Goal: Task Accomplishment & Management: Manage account settings

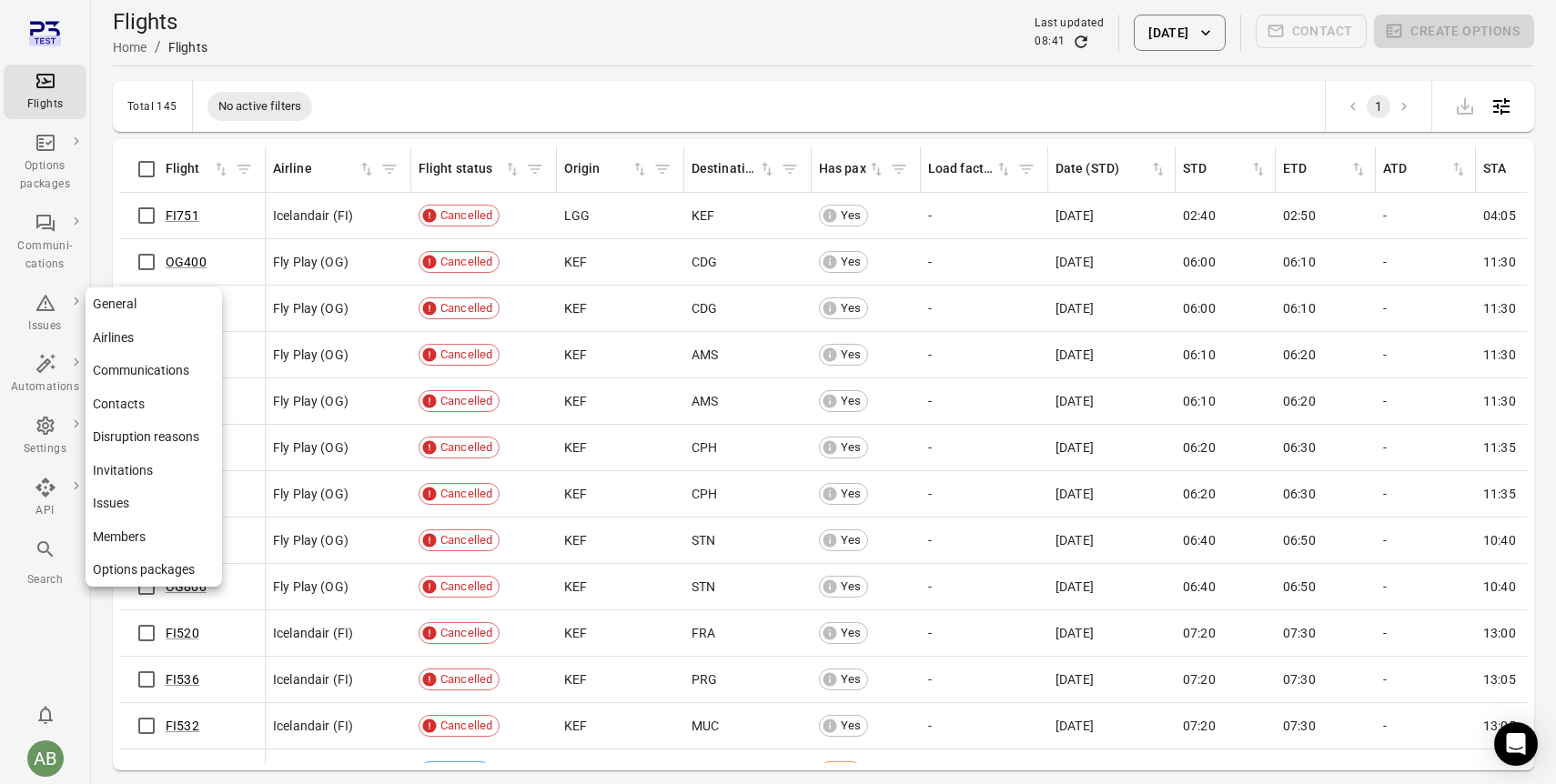
click at [43, 429] on icon "Main navigation" at bounding box center [45, 426] width 17 height 18
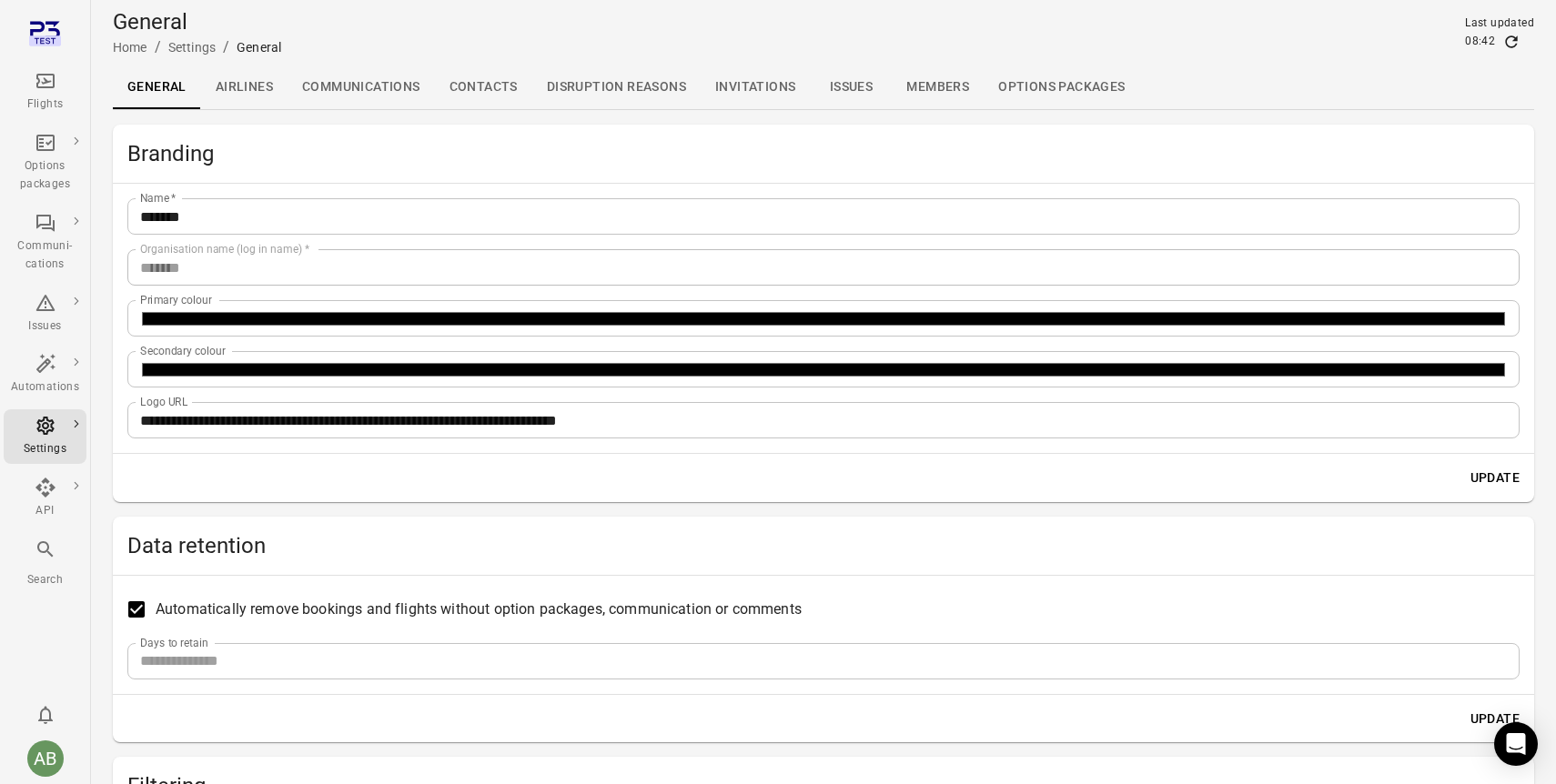
click at [932, 89] on link "Members" at bounding box center [937, 87] width 92 height 43
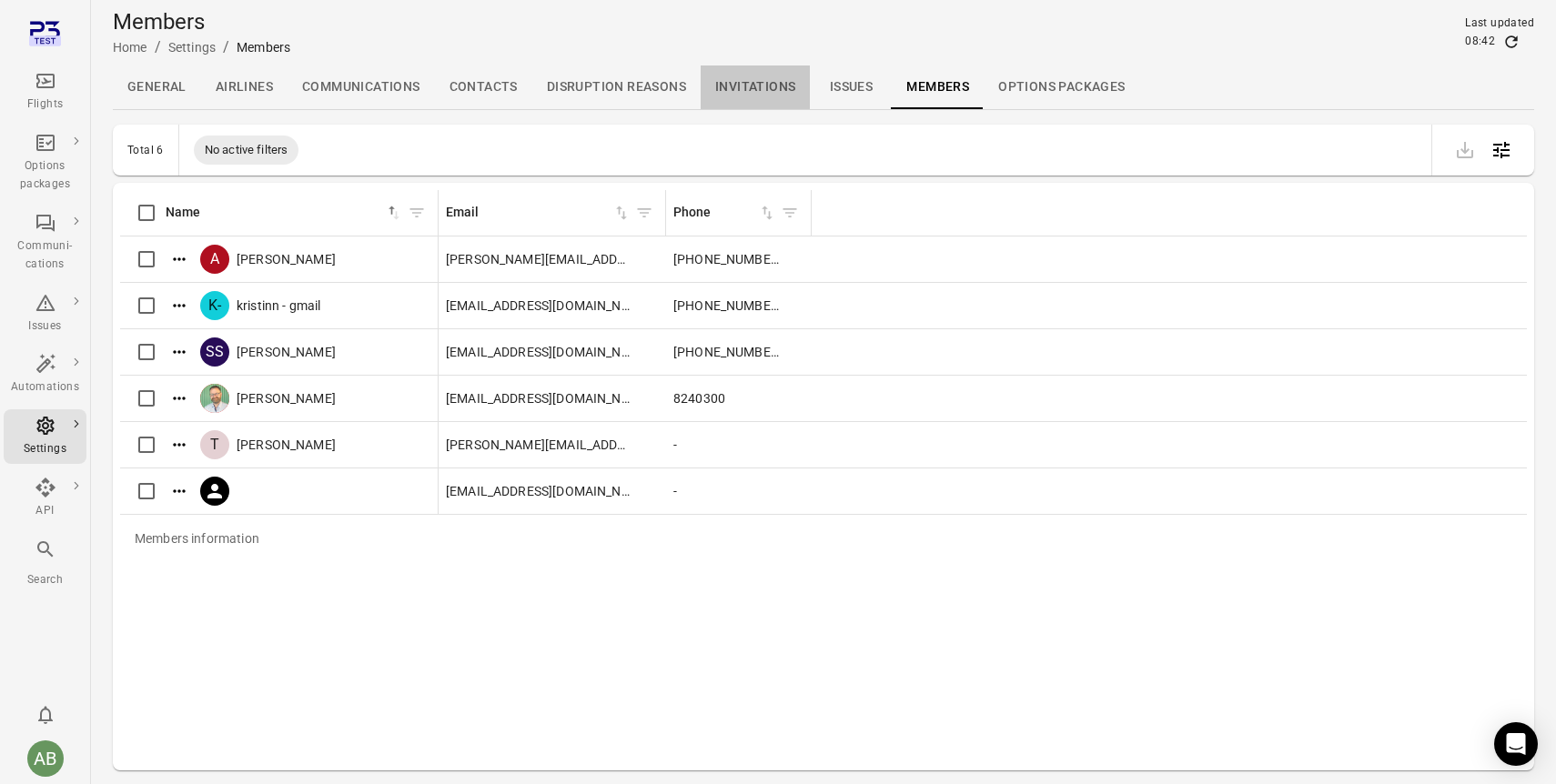
click at [747, 75] on link "Invitations" at bounding box center [754, 87] width 109 height 43
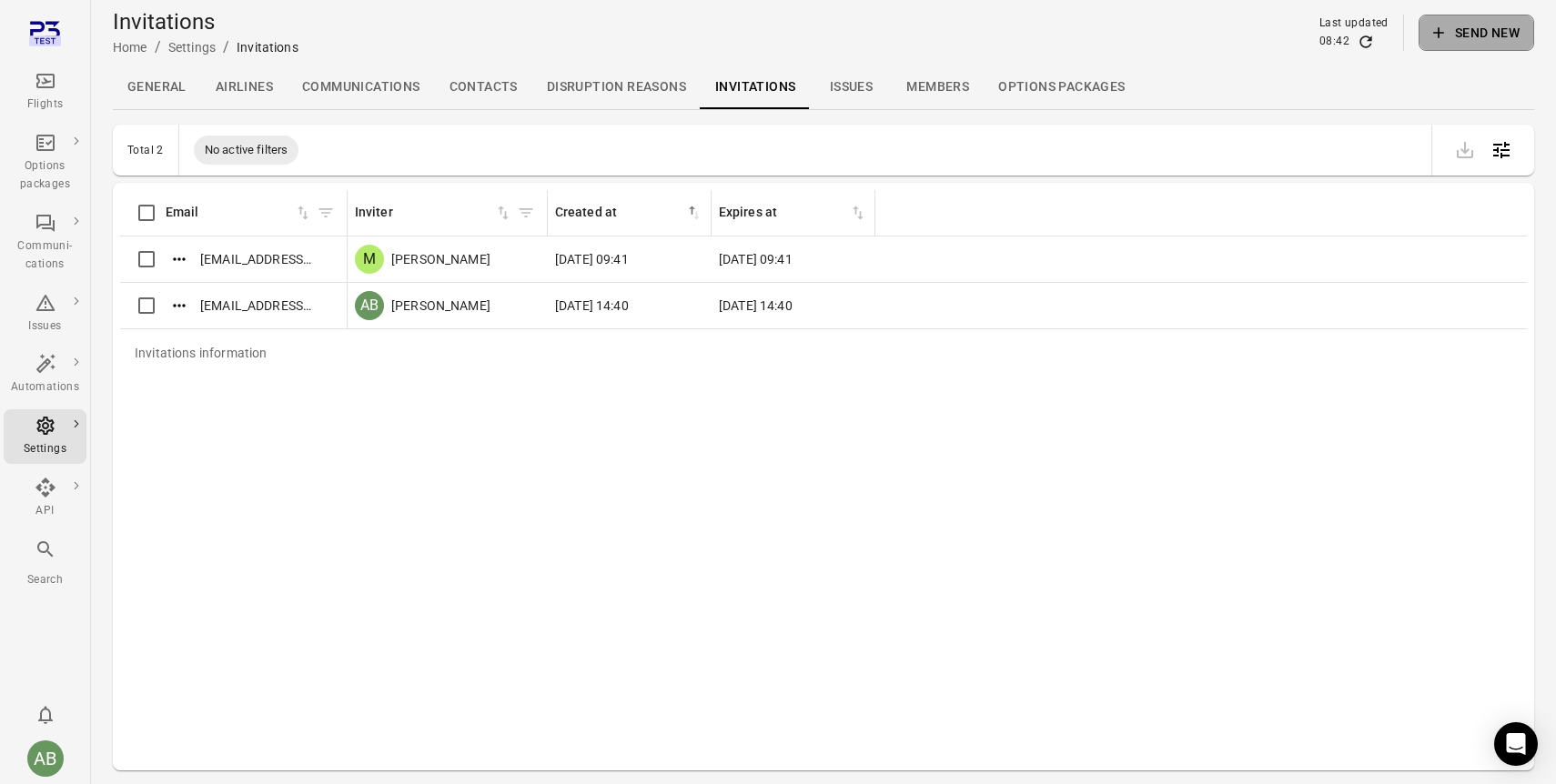
click at [1518, 28] on button "Send new" at bounding box center [1476, 33] width 116 height 37
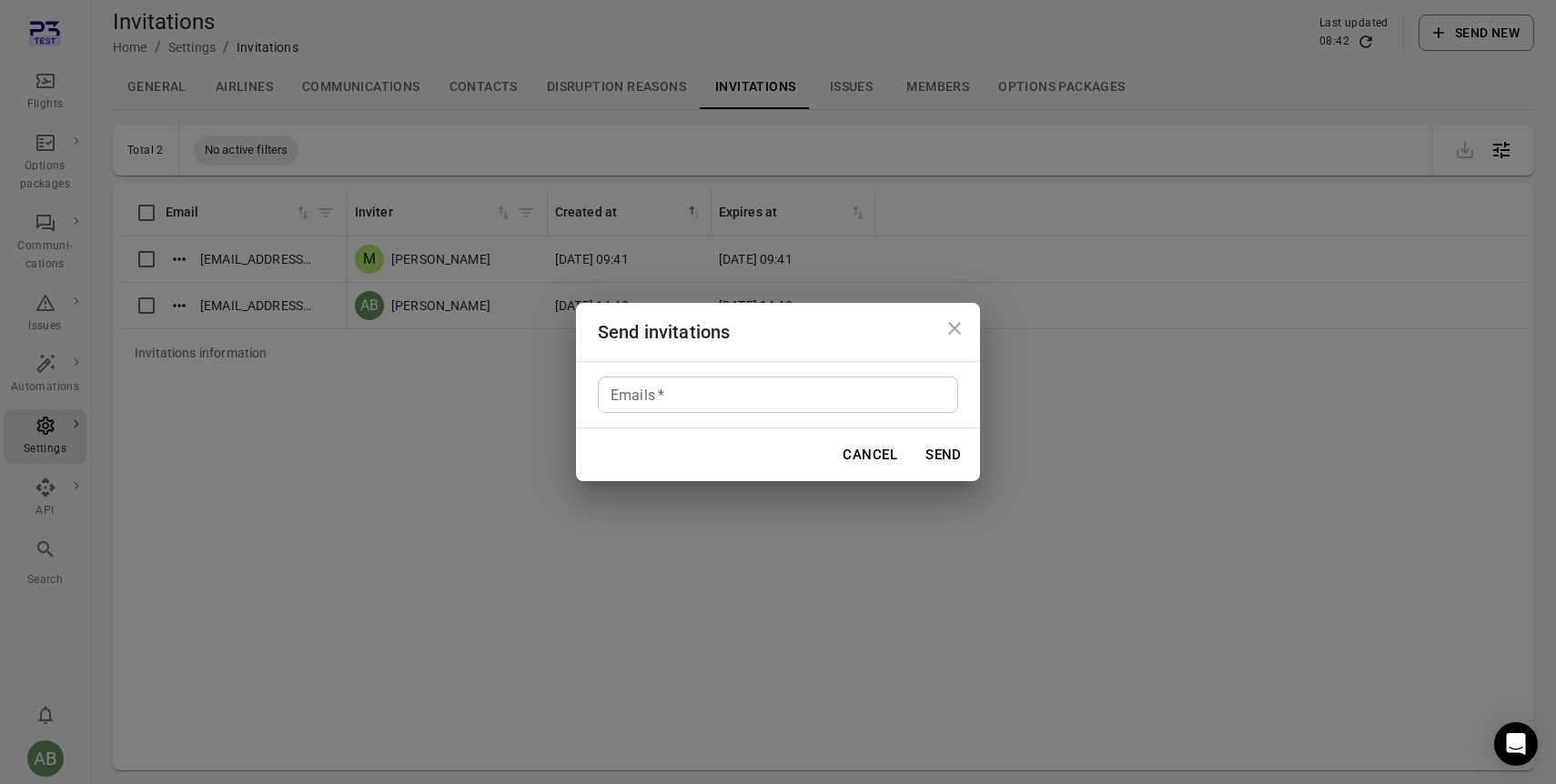
click at [829, 385] on input "Emails   *" at bounding box center [777, 395] width 347 height 25
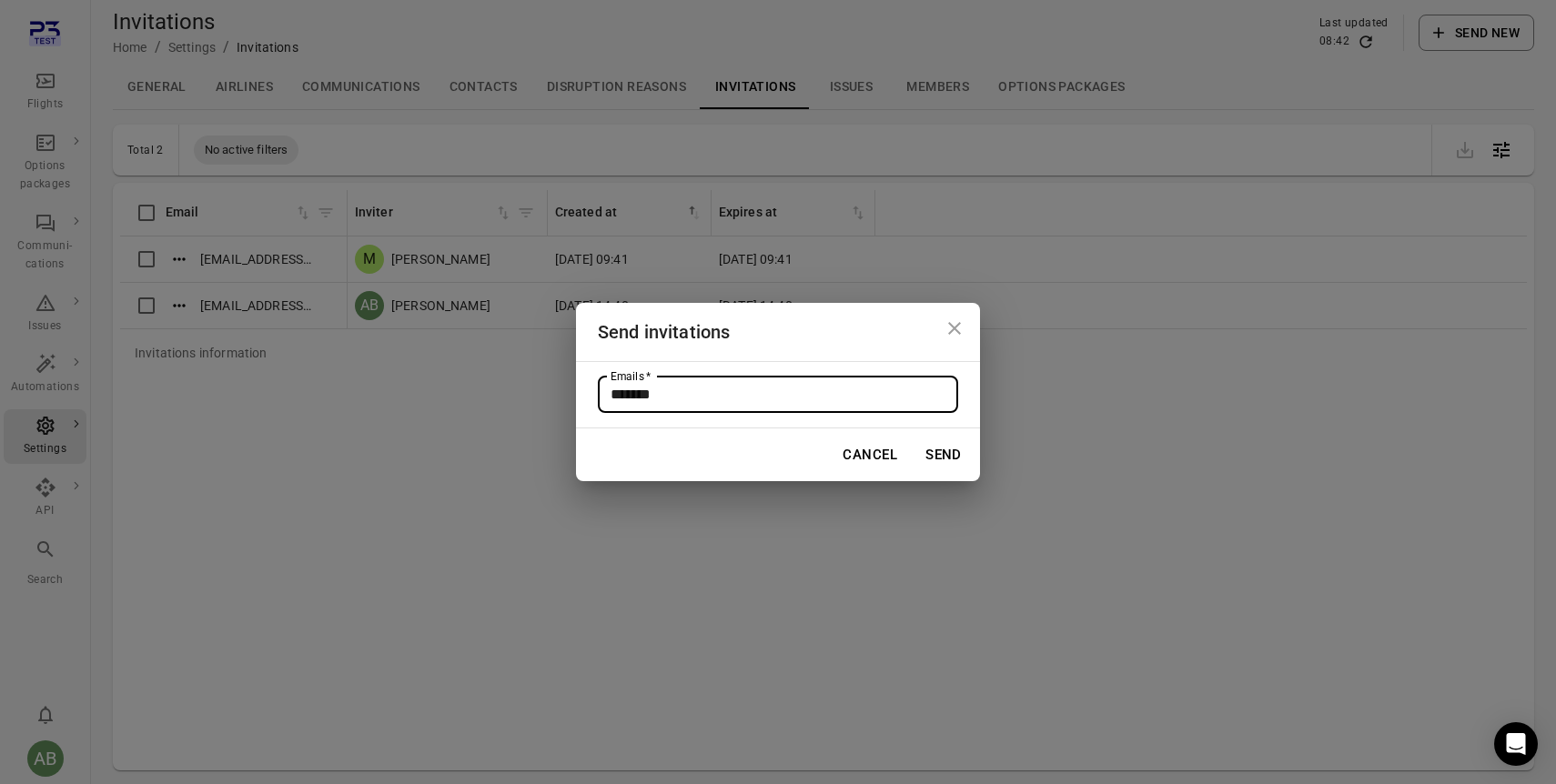
type input "*******"
click at [484, 504] on div "Send invitations Emails   * Emails   * Cancel Send" at bounding box center [778, 392] width 1556 height 784
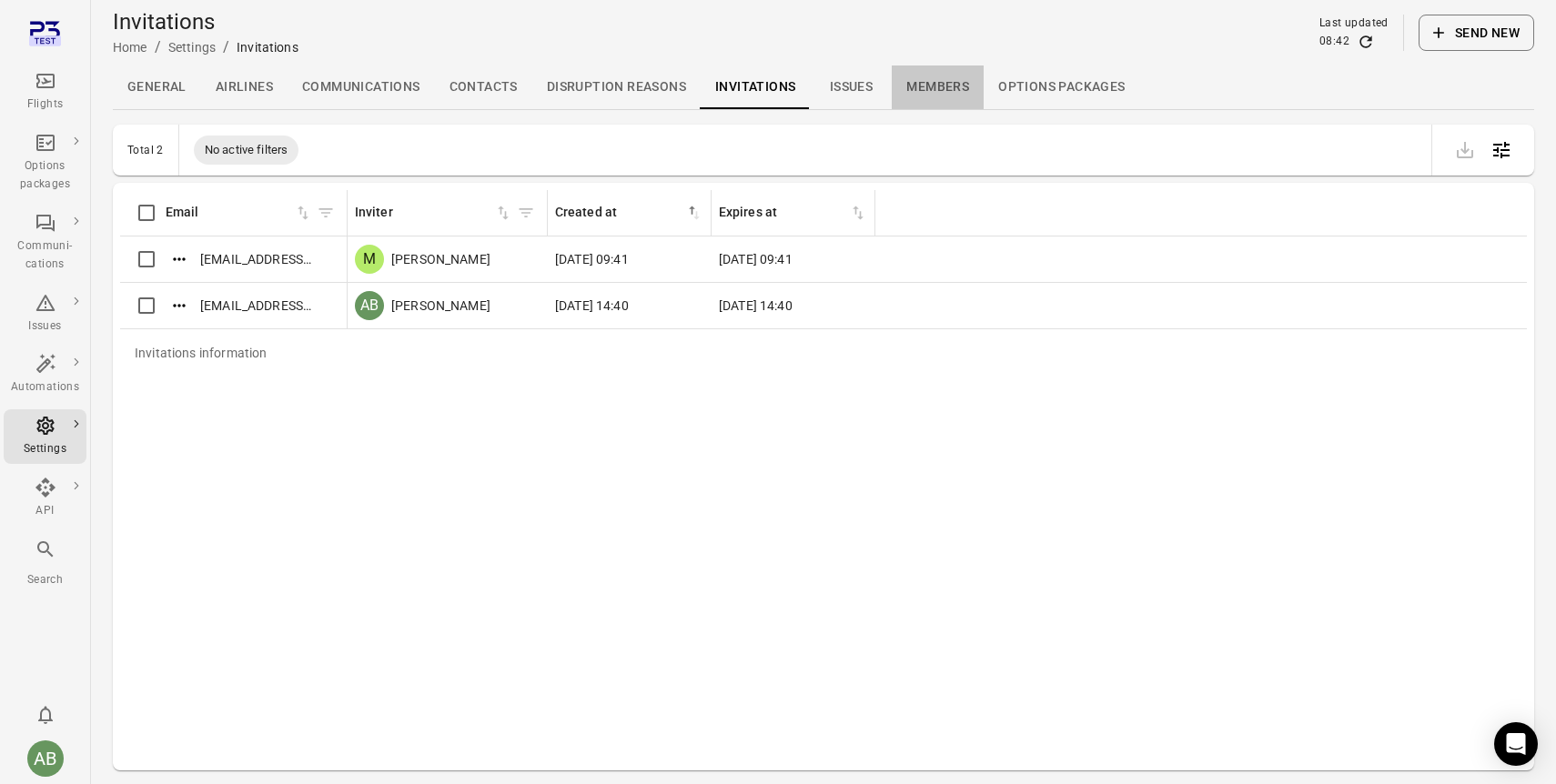
click at [941, 87] on link "Members" at bounding box center [937, 87] width 92 height 43
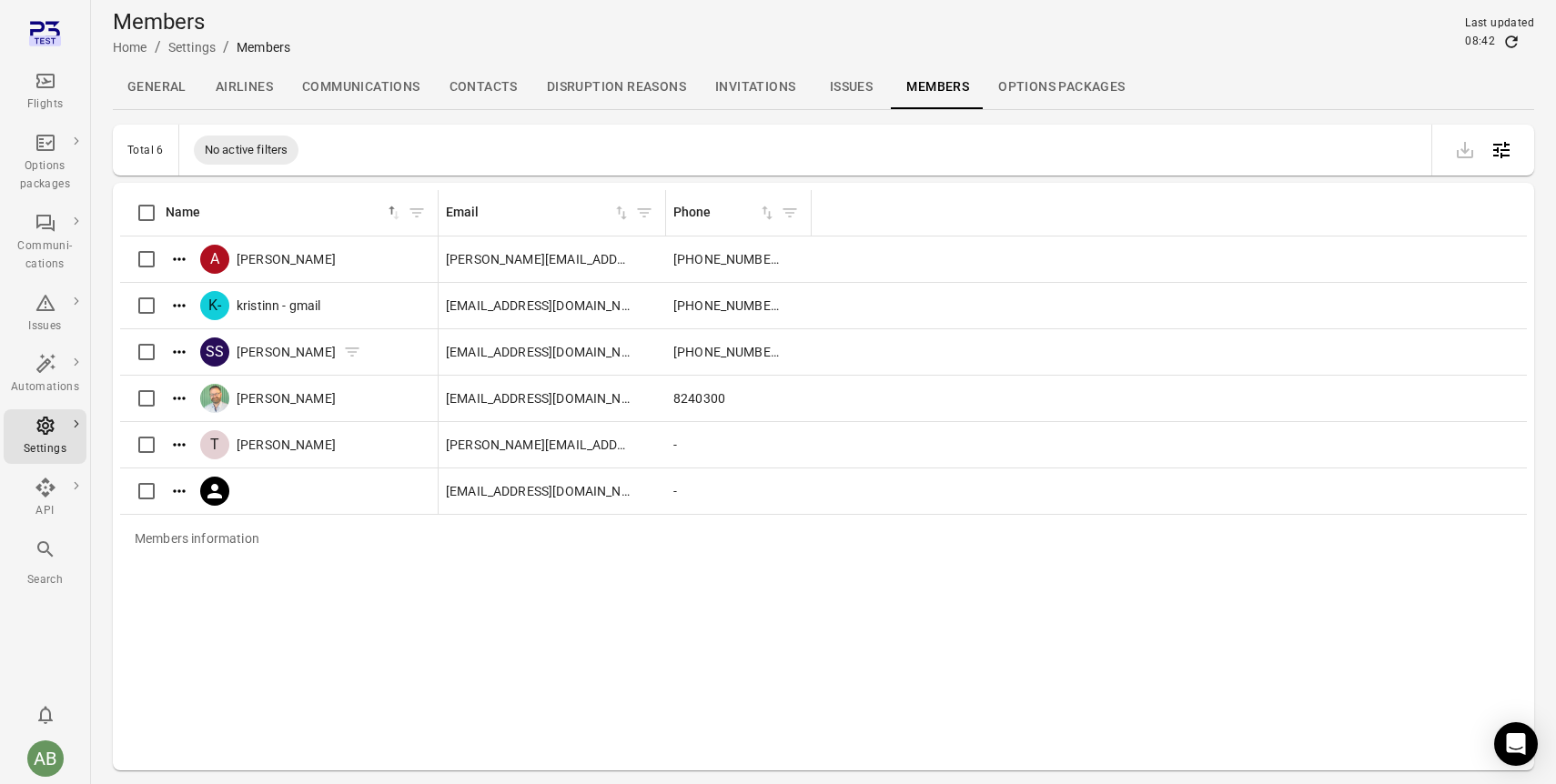
click at [177, 353] on icon "Actions" at bounding box center [179, 352] width 18 height 18
click at [180, 382] on span "Edit roles" at bounding box center [180, 381] width 54 height 18
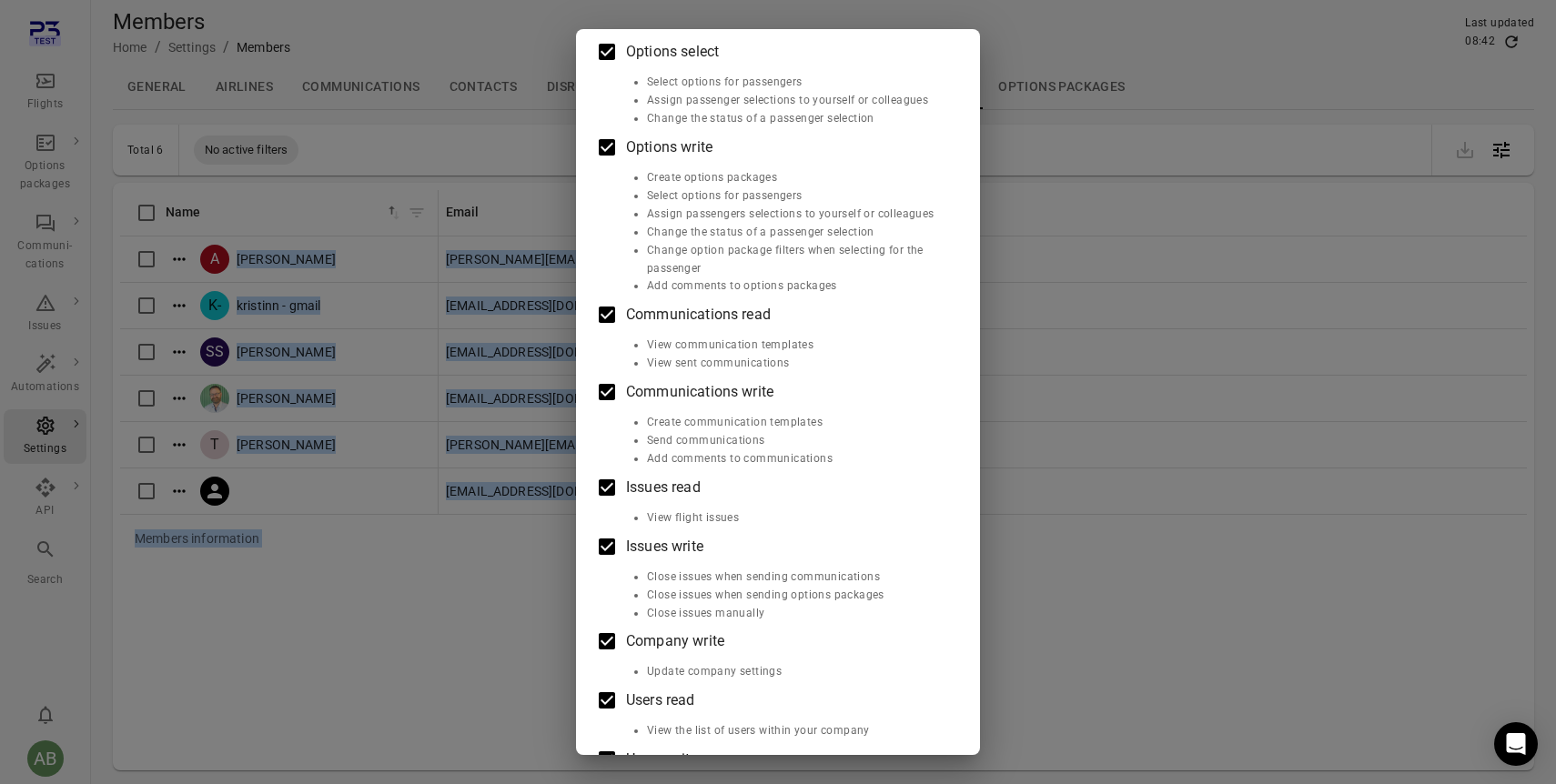
scroll to position [655, 0]
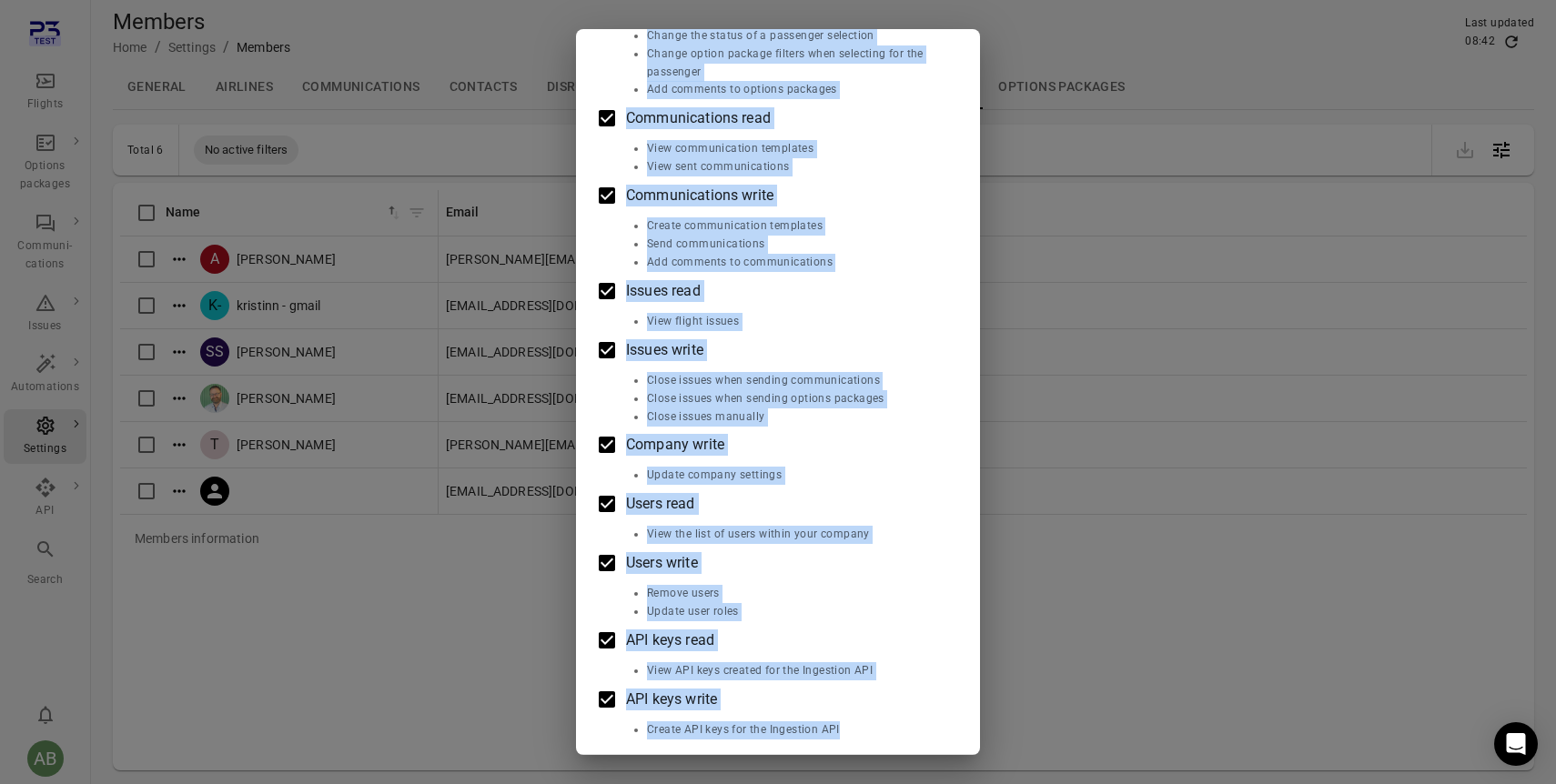
drag, startPoint x: 628, startPoint y: 158, endPoint x: 863, endPoint y: 730, distance: 618.4
click at [863, 730] on div "Flights read View flights Flights write Add comments to flights Passengers read…" at bounding box center [778, 113] width 360 height 1253
copy div "Flights read View flights Flights write Add comments to flights Passengers read…"
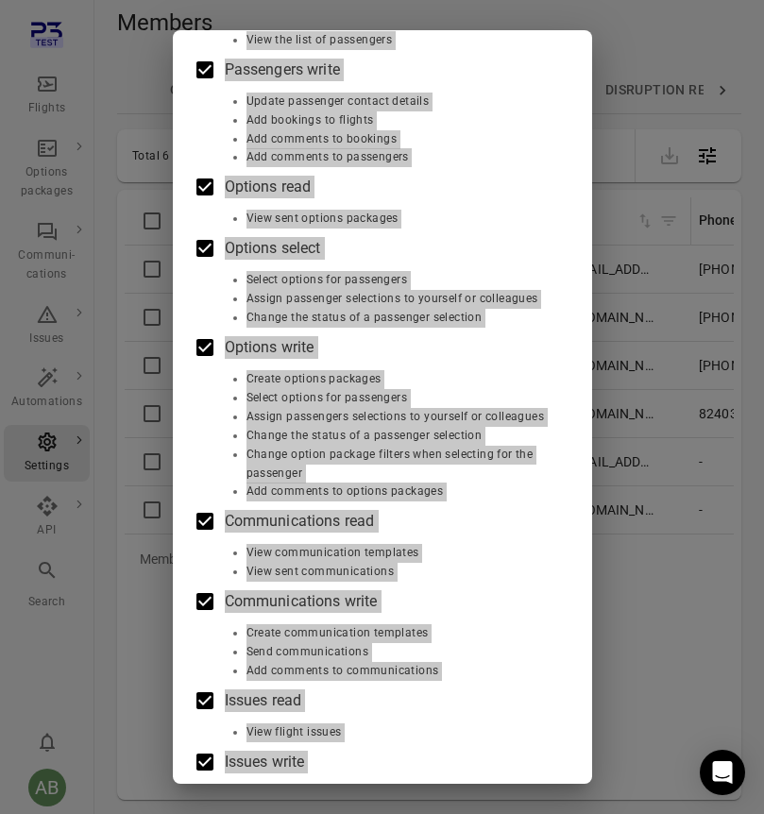
scroll to position [0, 0]
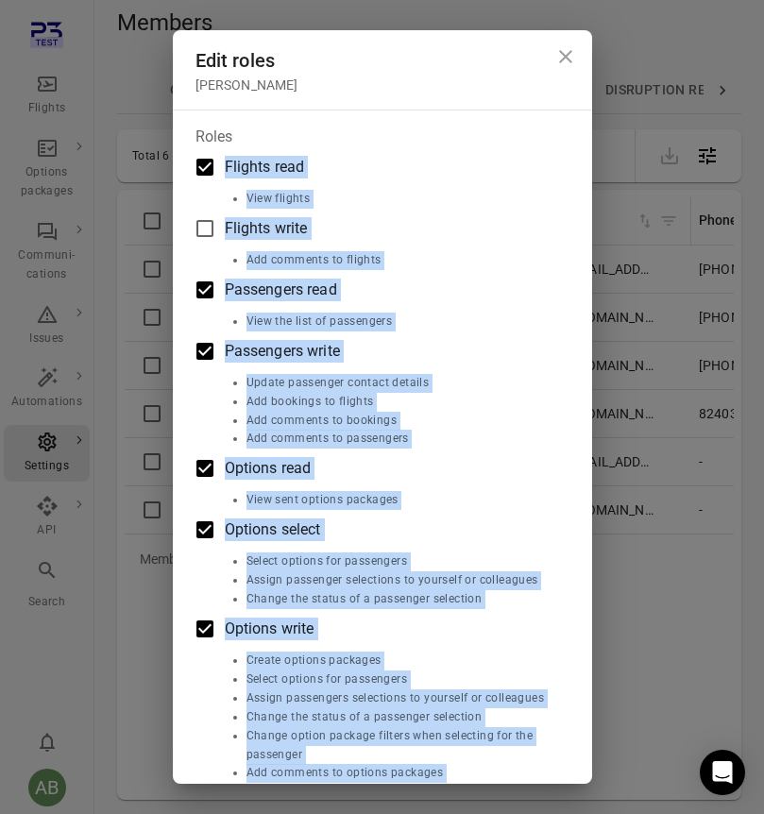
click at [567, 52] on icon "Close dialog" at bounding box center [565, 56] width 23 height 23
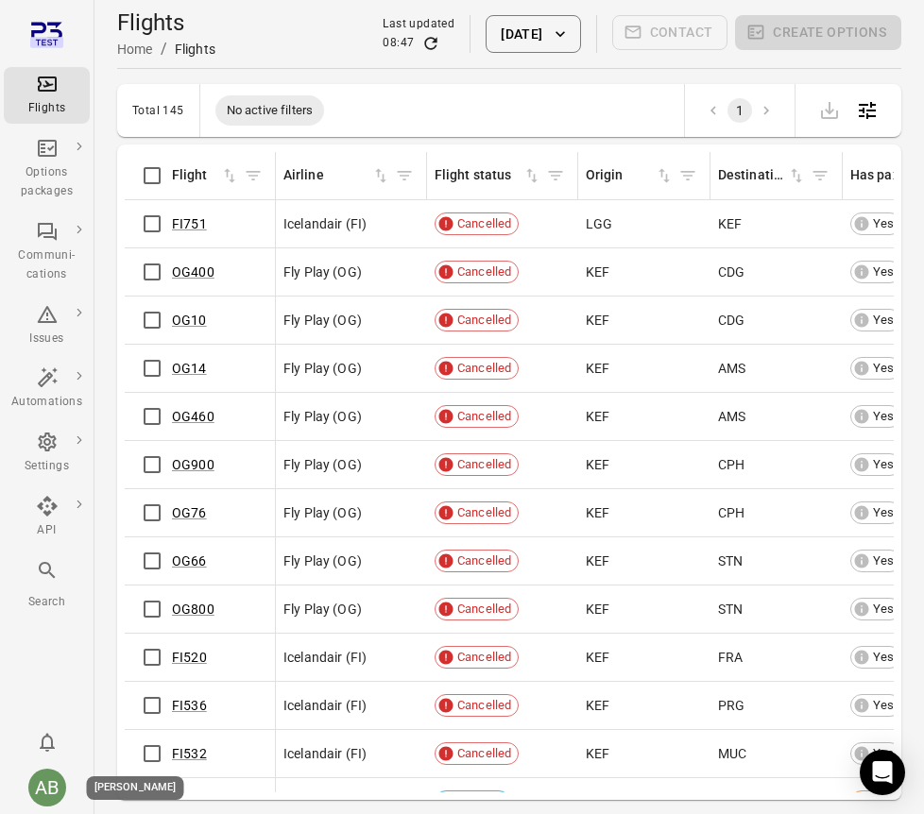
click at [52, 792] on div "AB" at bounding box center [47, 788] width 38 height 38
click at [118, 743] on link "Personal settings" at bounding box center [145, 747] width 142 height 35
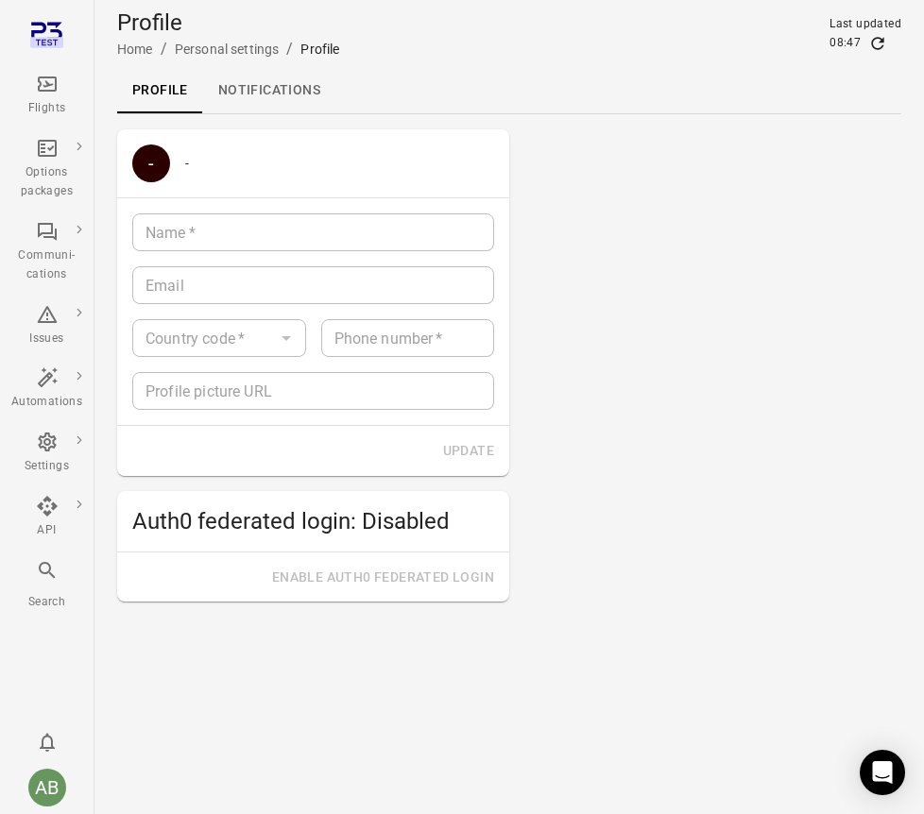
type input "**********"
type input "*********"
type input "*******"
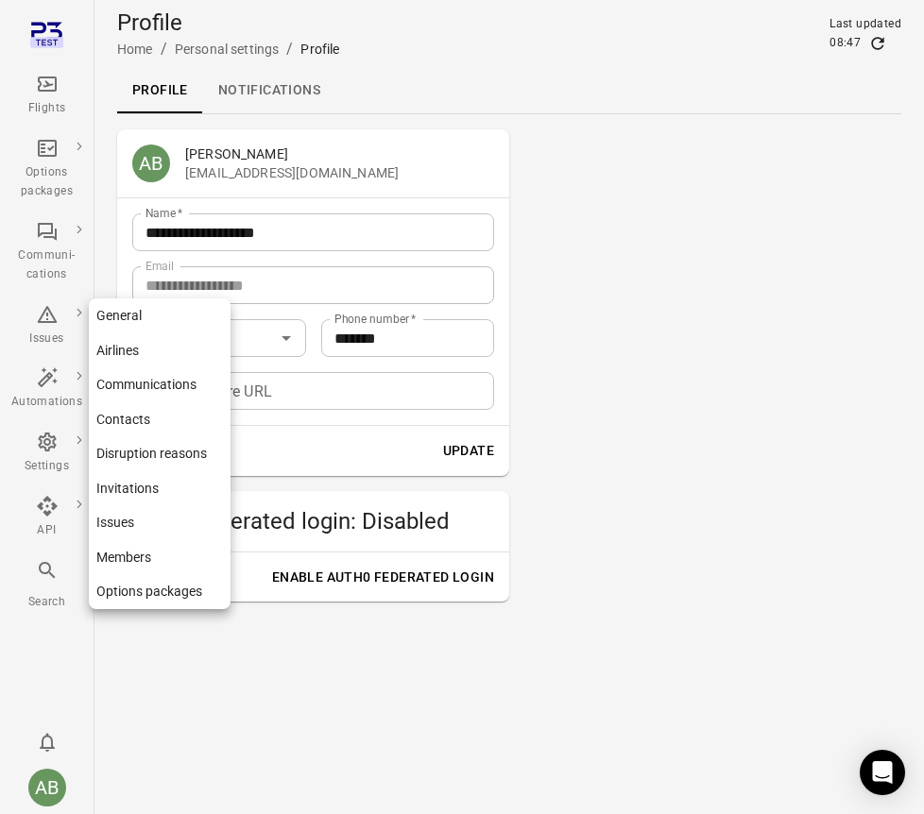
click at [44, 454] on div "Settings" at bounding box center [46, 453] width 71 height 45
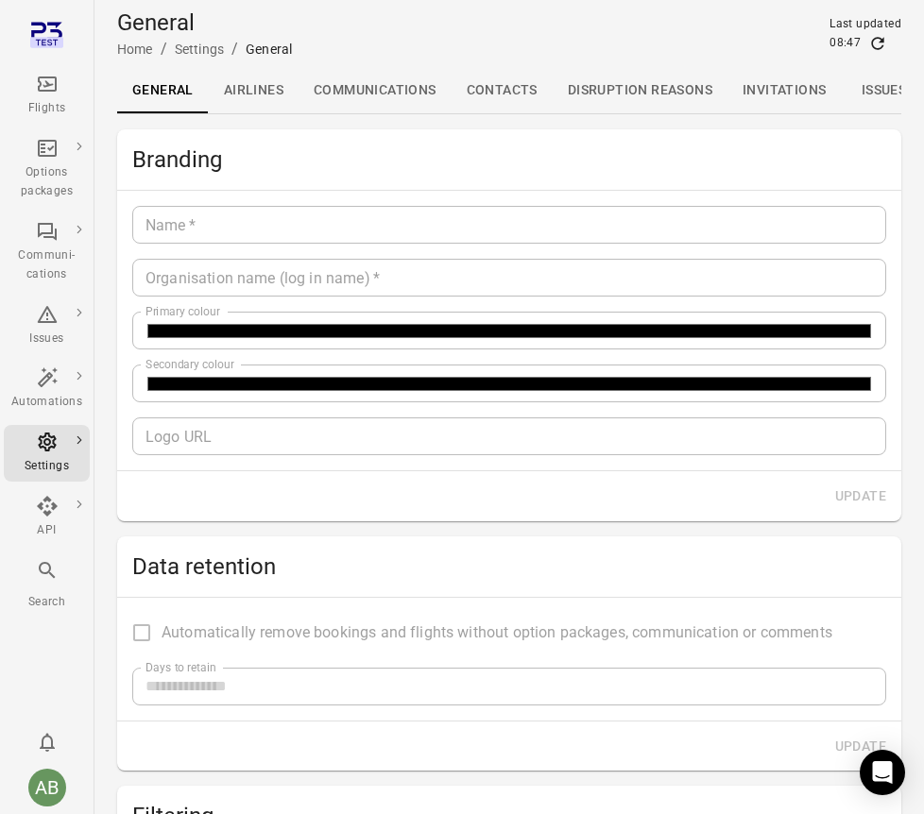
type input "*******"
type input "**********"
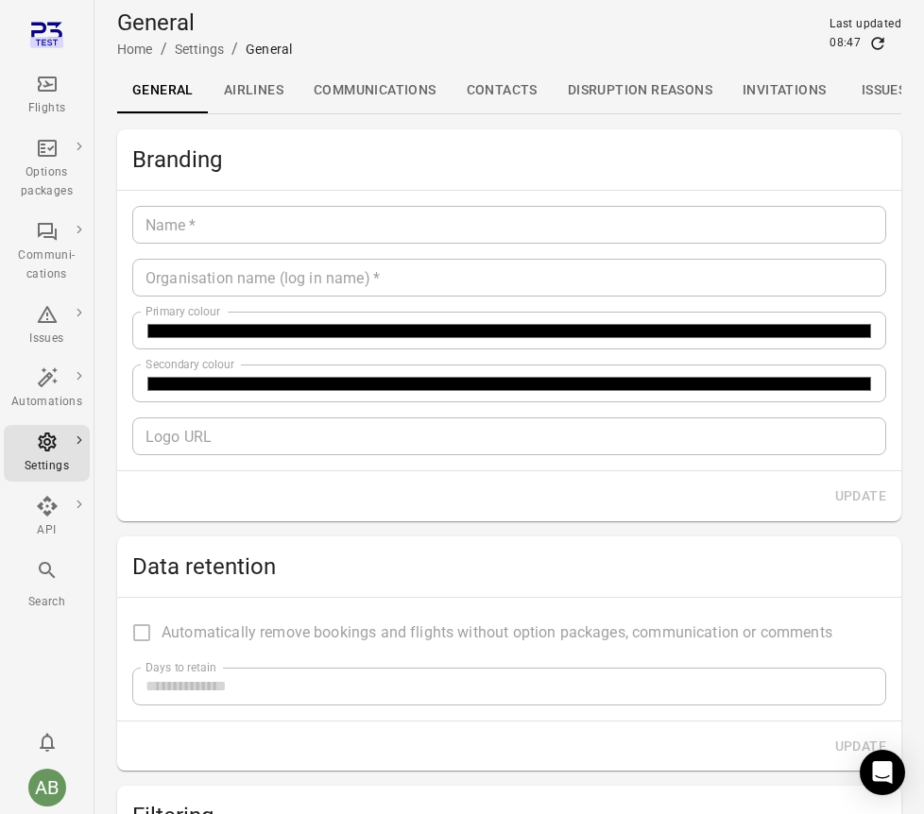
type input "**"
type input "*********"
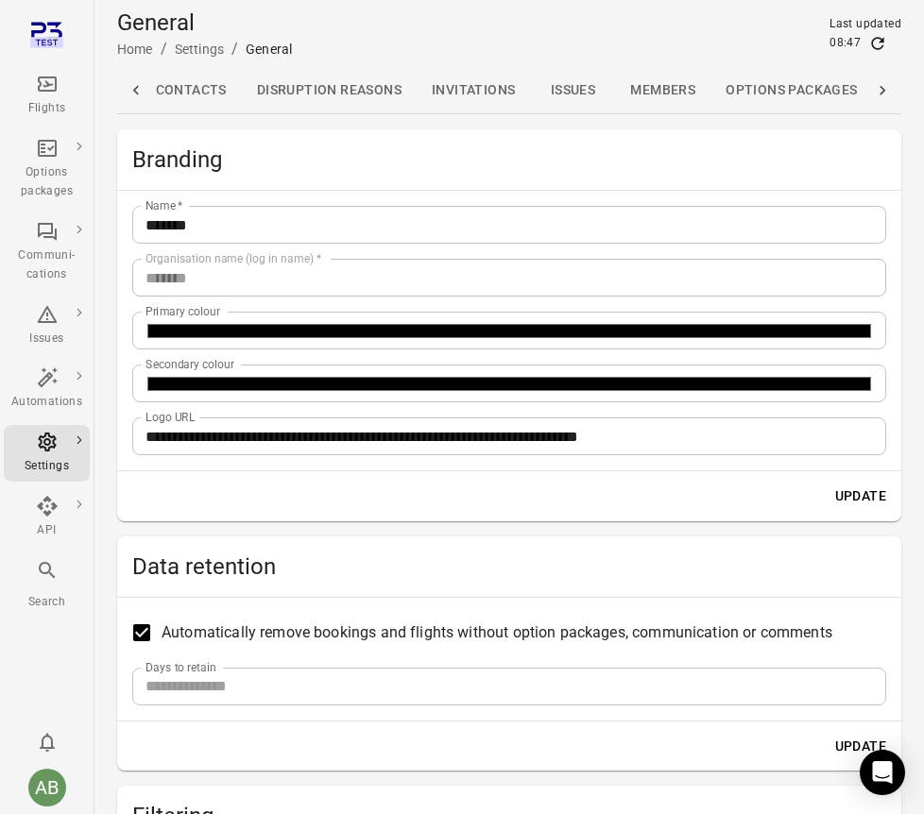
scroll to position [0, 356]
click at [658, 89] on link "Members" at bounding box center [654, 90] width 95 height 45
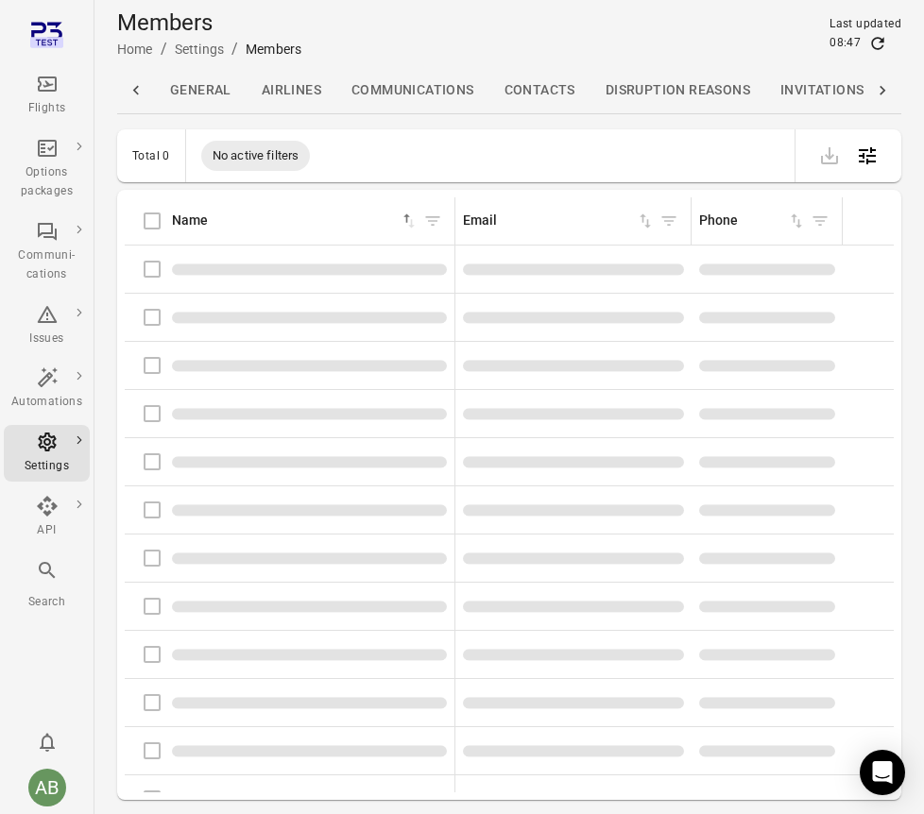
scroll to position [0, 119]
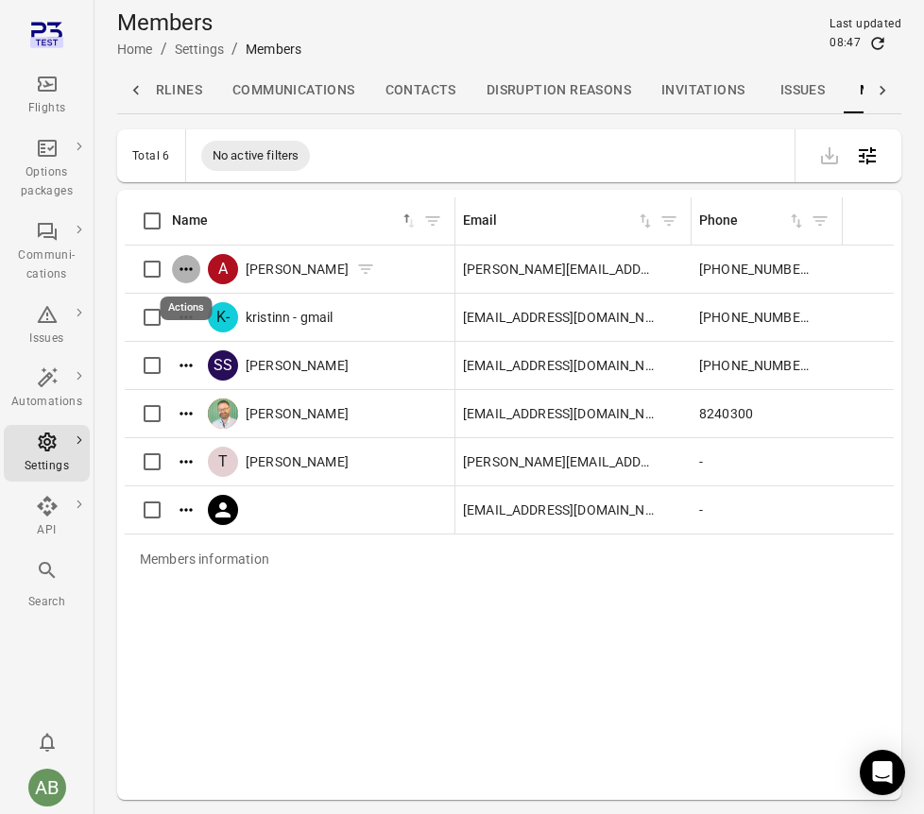
click at [184, 270] on icon "Actions" at bounding box center [186, 269] width 19 height 19
click at [185, 298] on span "Edit roles" at bounding box center [187, 300] width 56 height 19
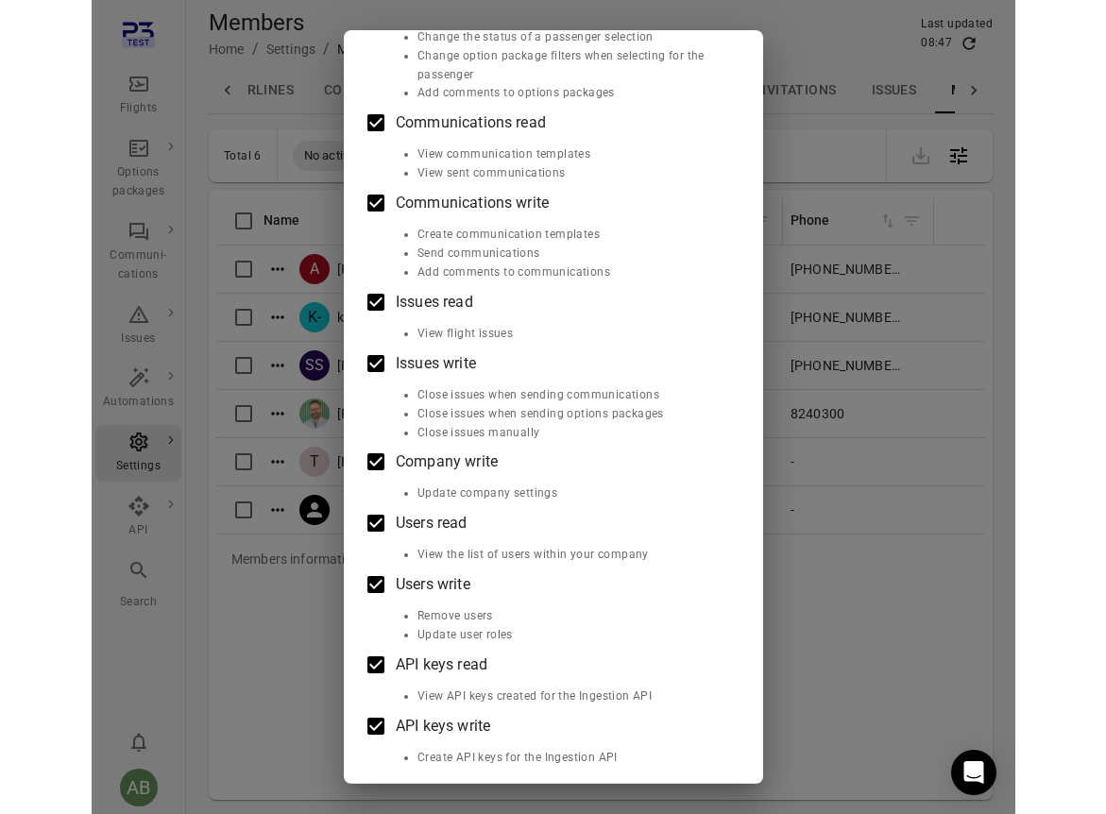
scroll to position [0, 0]
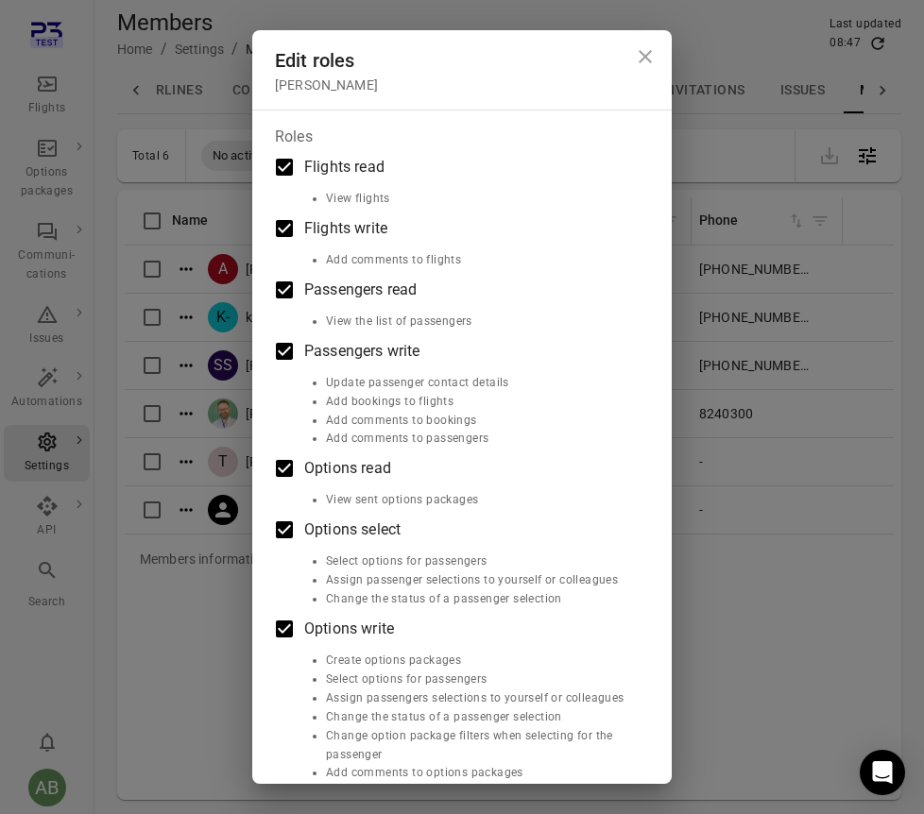
click at [645, 58] on icon "Close dialog" at bounding box center [645, 56] width 23 height 23
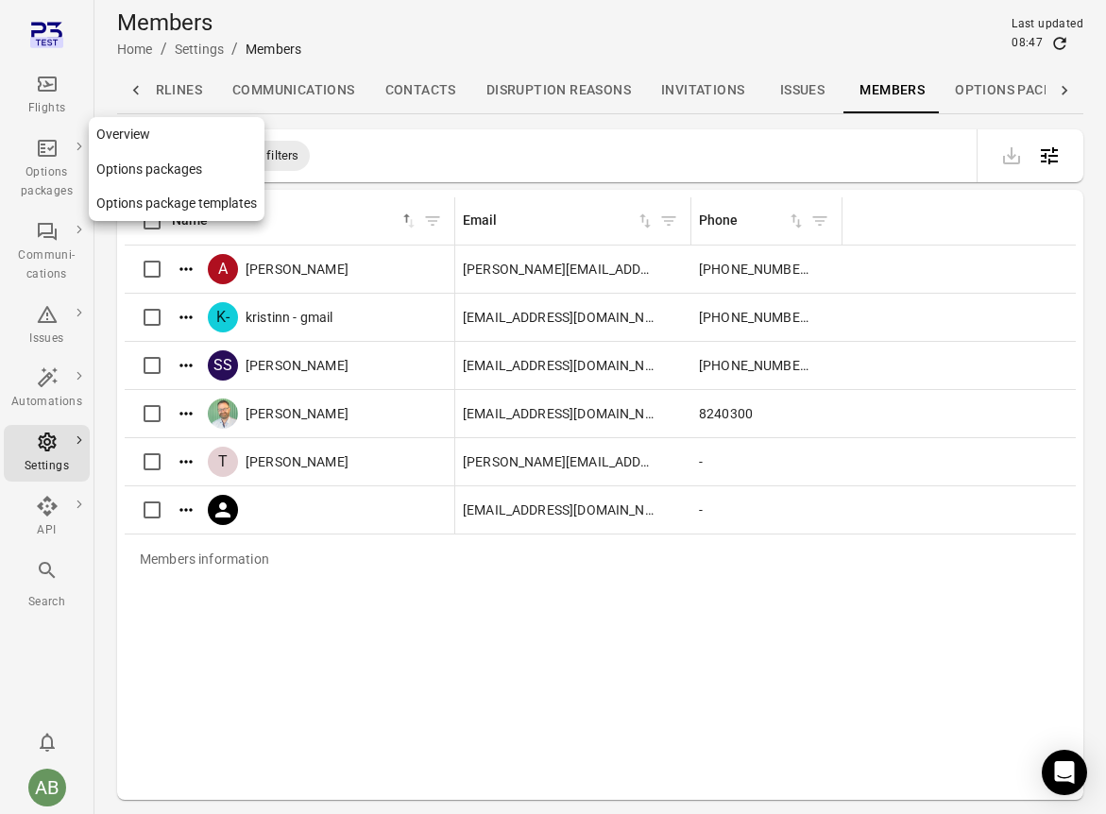
click at [42, 155] on icon "Main navigation" at bounding box center [47, 148] width 19 height 17
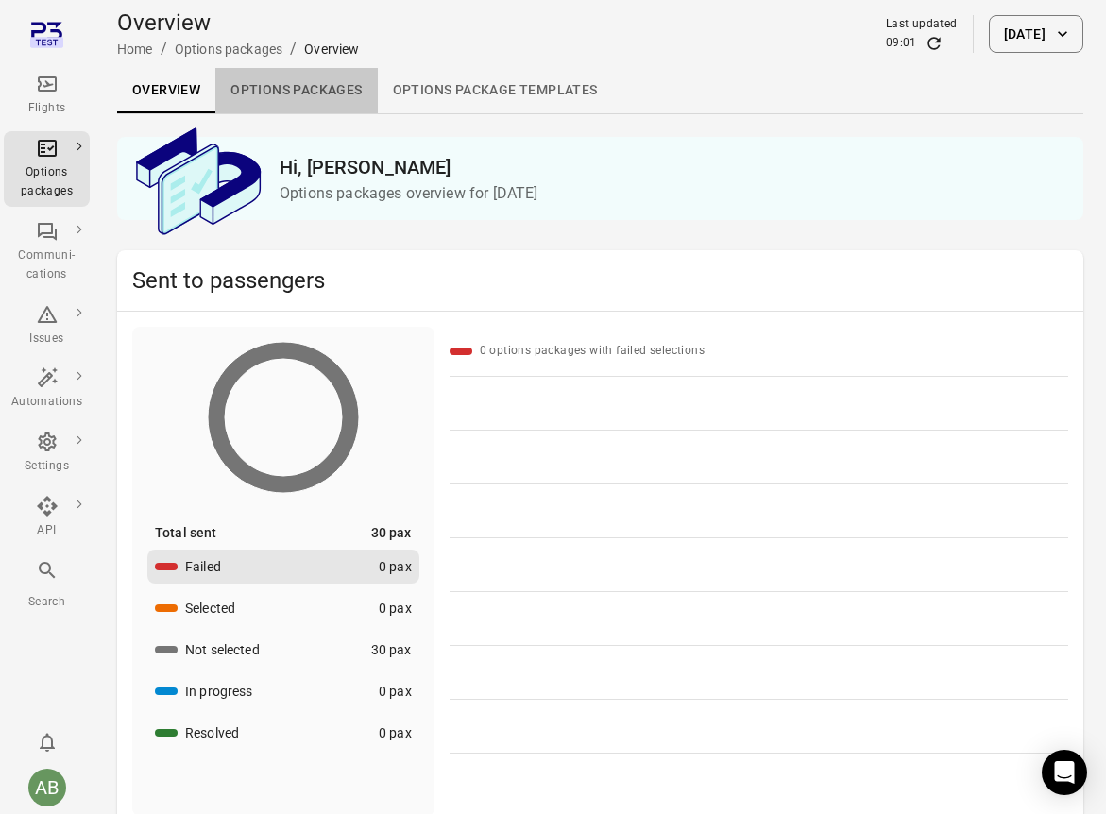
click at [297, 86] on link "Options packages" at bounding box center [296, 90] width 162 height 45
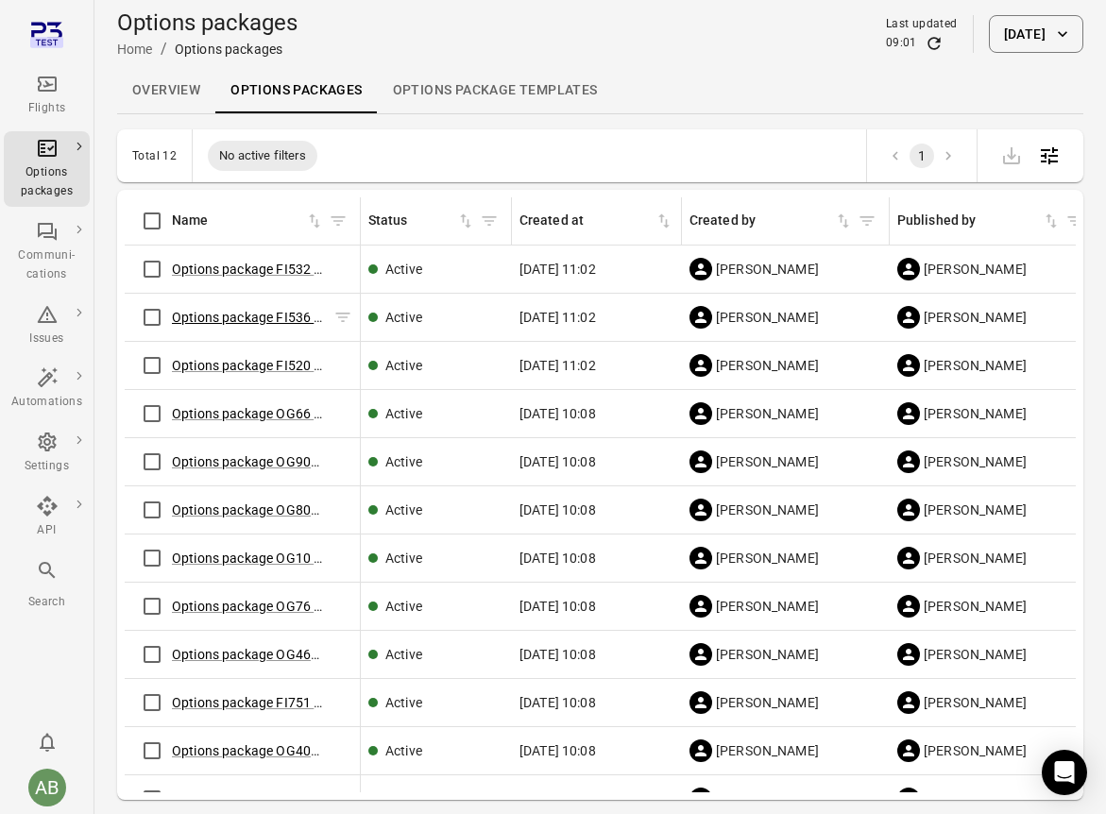
click at [278, 315] on link "Options package FI536 ([DATE])" at bounding box center [268, 317] width 192 height 15
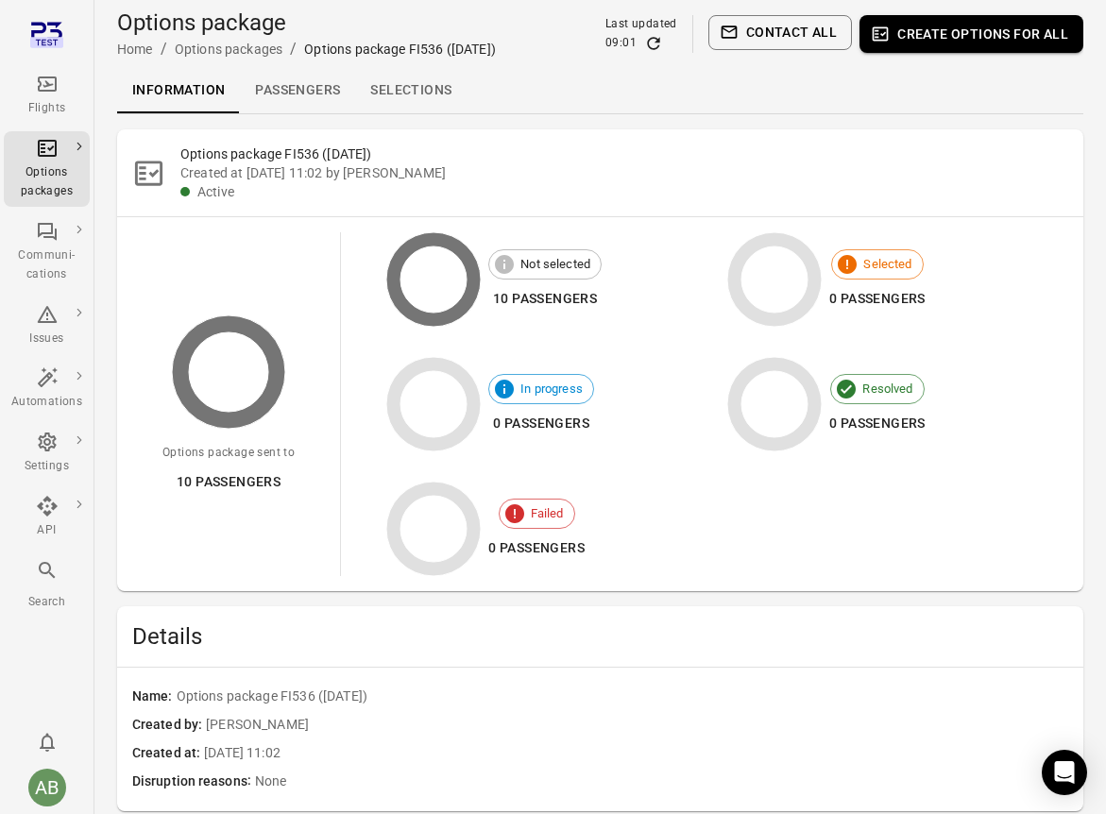
click at [274, 94] on link "Passengers" at bounding box center [297, 90] width 115 height 45
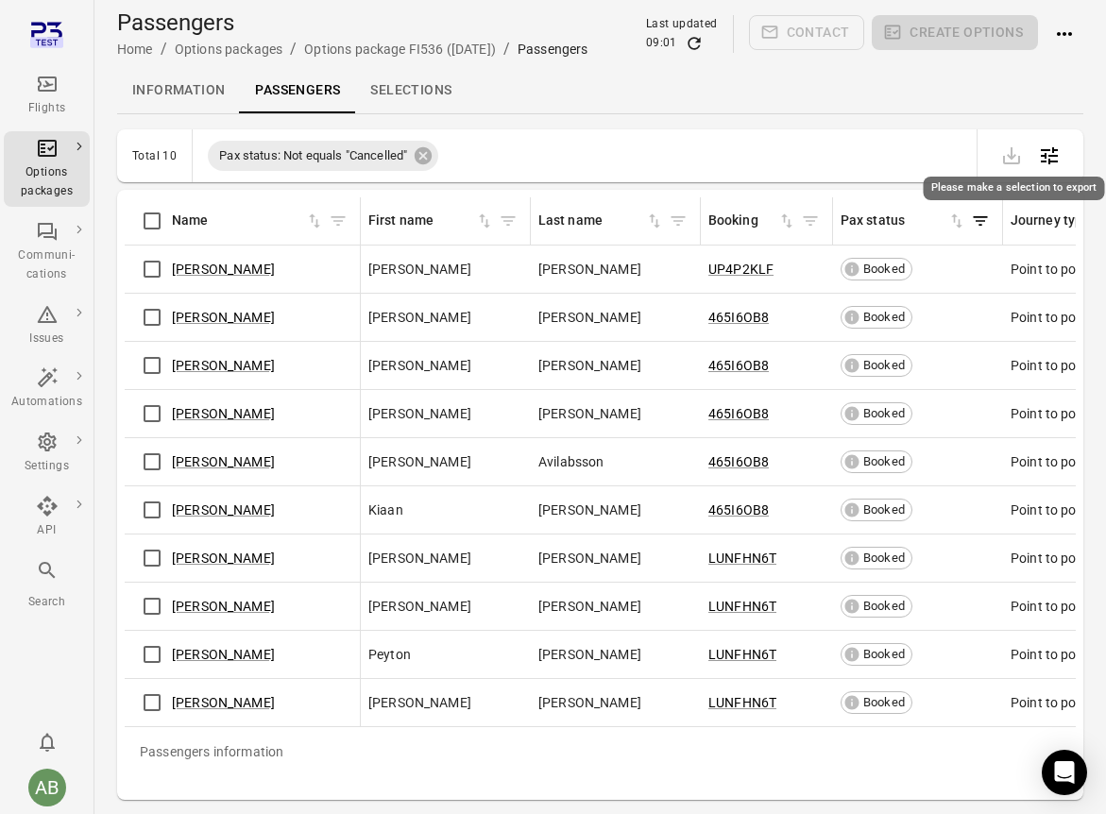
click at [923, 157] on span "Please make a selection to export" at bounding box center [1012, 154] width 38 height 18
click at [27, 89] on div "Flights" at bounding box center [46, 95] width 71 height 45
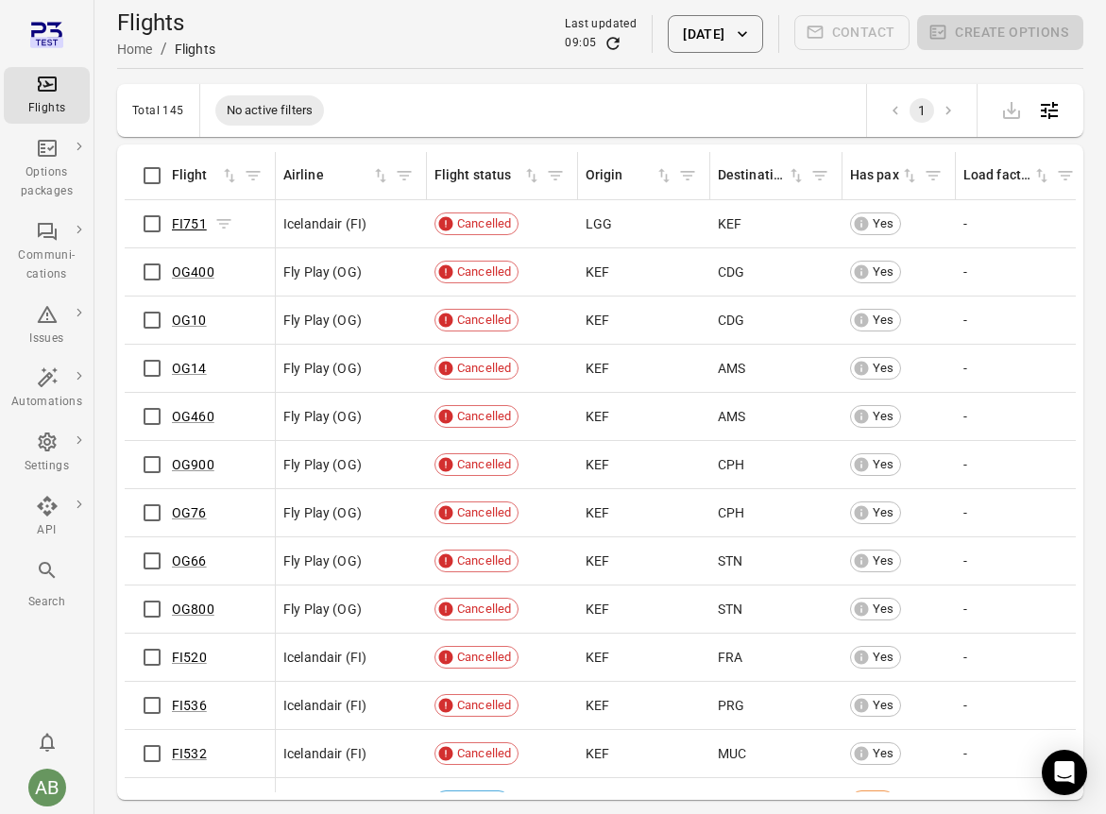
click at [189, 225] on link "FI751" at bounding box center [189, 223] width 35 height 15
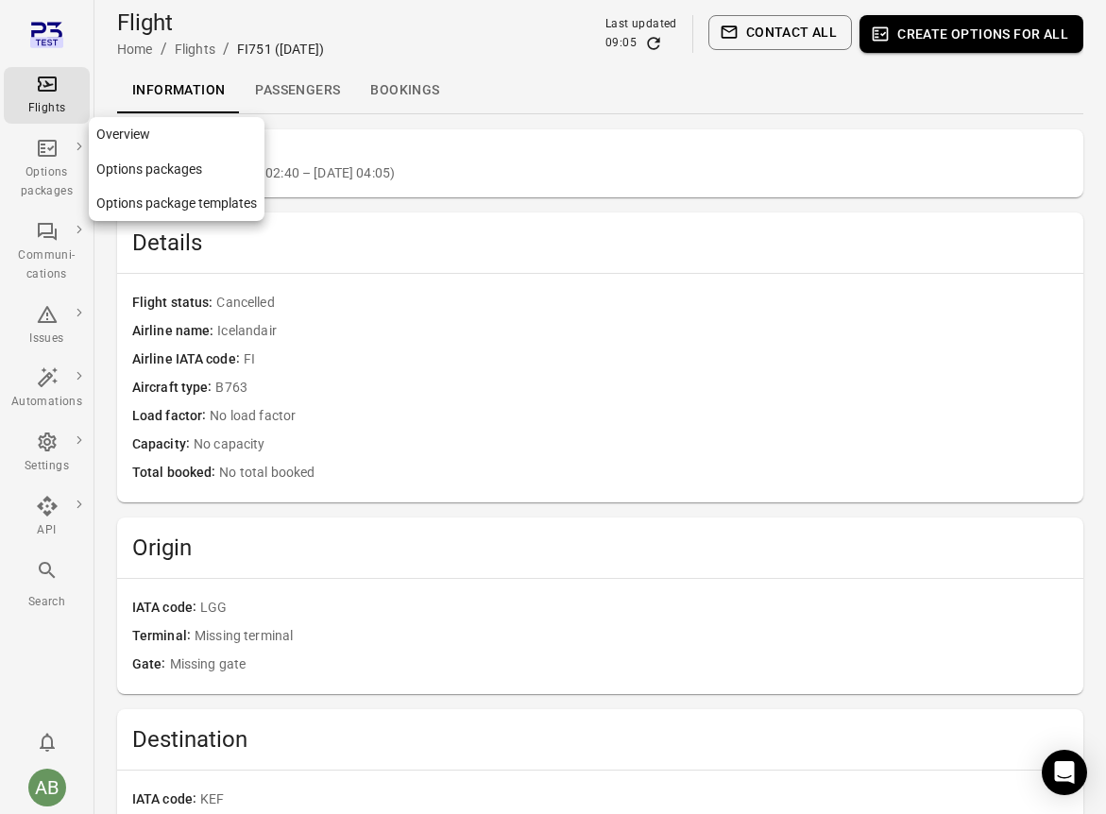
click at [42, 158] on icon "Main navigation" at bounding box center [47, 148] width 23 height 23
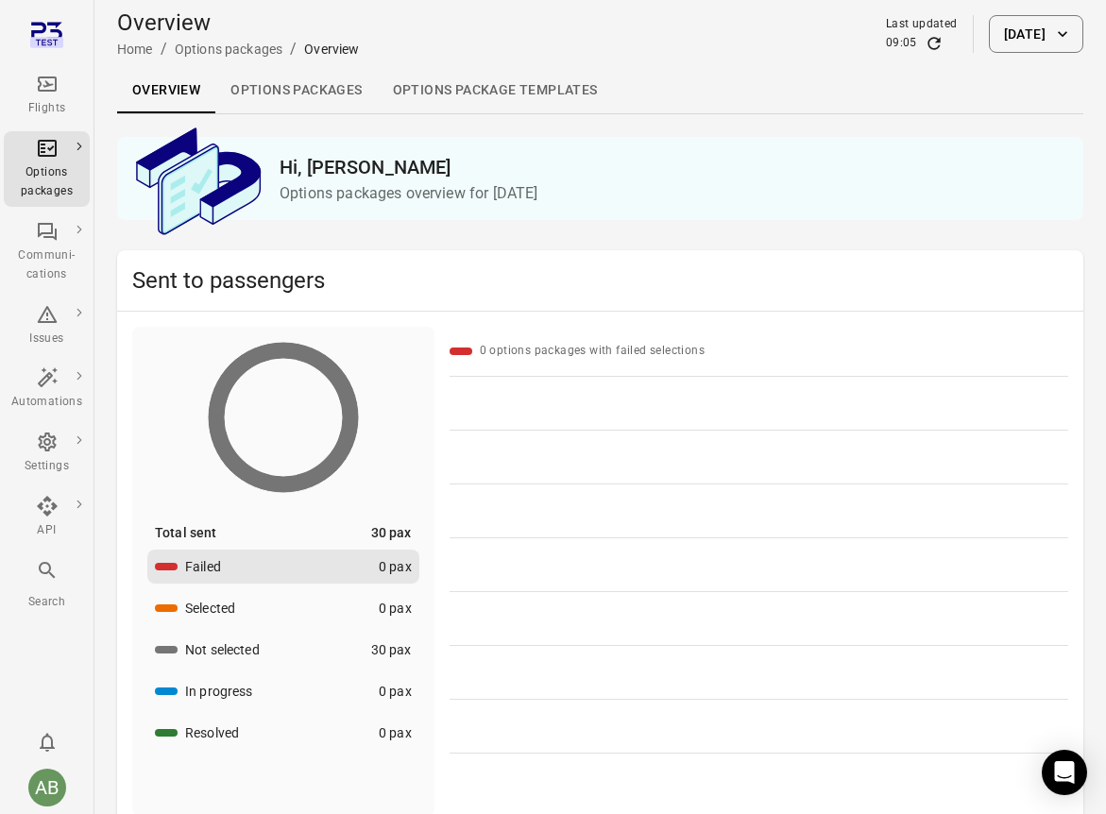
click at [301, 84] on link "Options packages" at bounding box center [296, 90] width 162 height 45
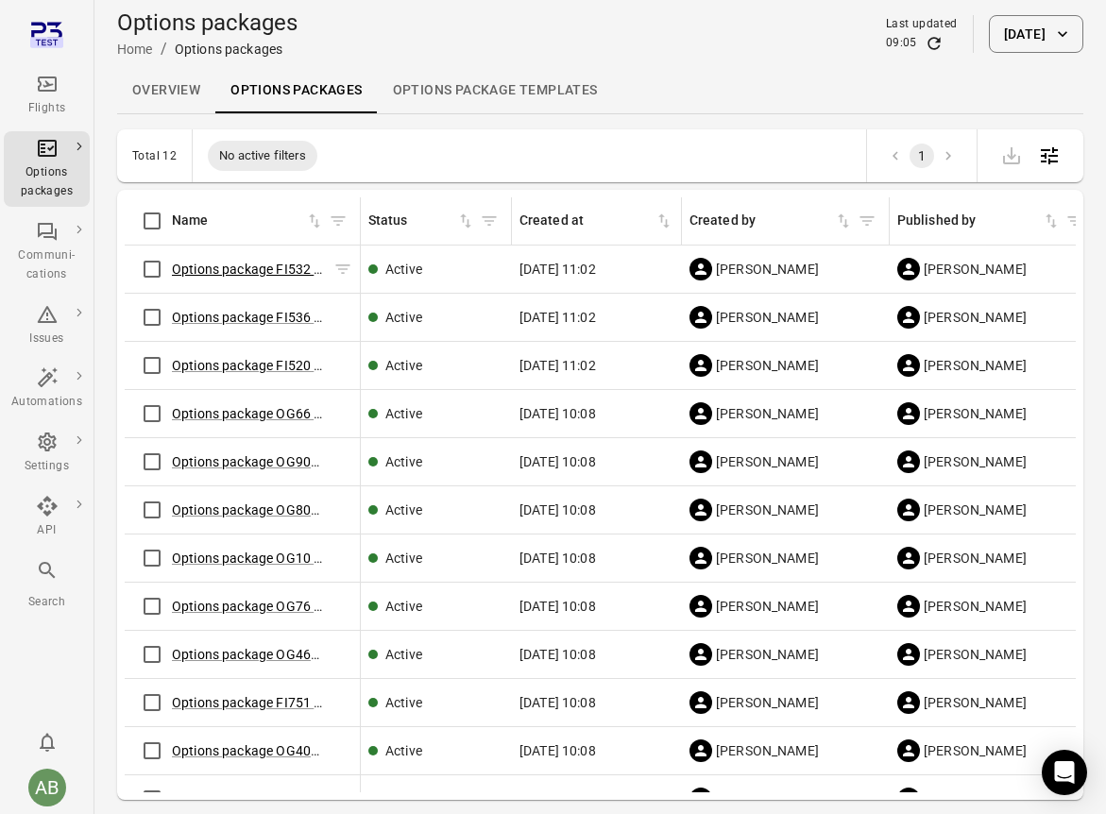
click at [262, 266] on link "Options package FI532 ([DATE])" at bounding box center [268, 269] width 192 height 15
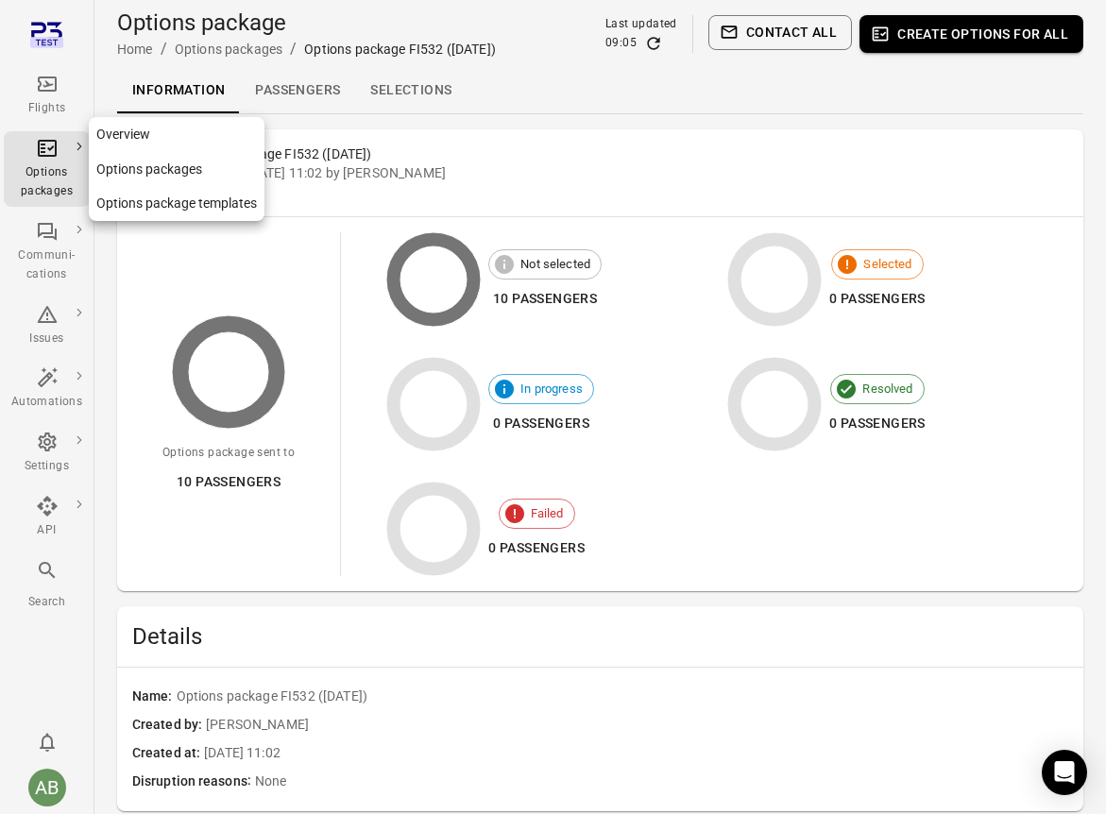
click at [41, 170] on div "Options packages" at bounding box center [46, 182] width 71 height 38
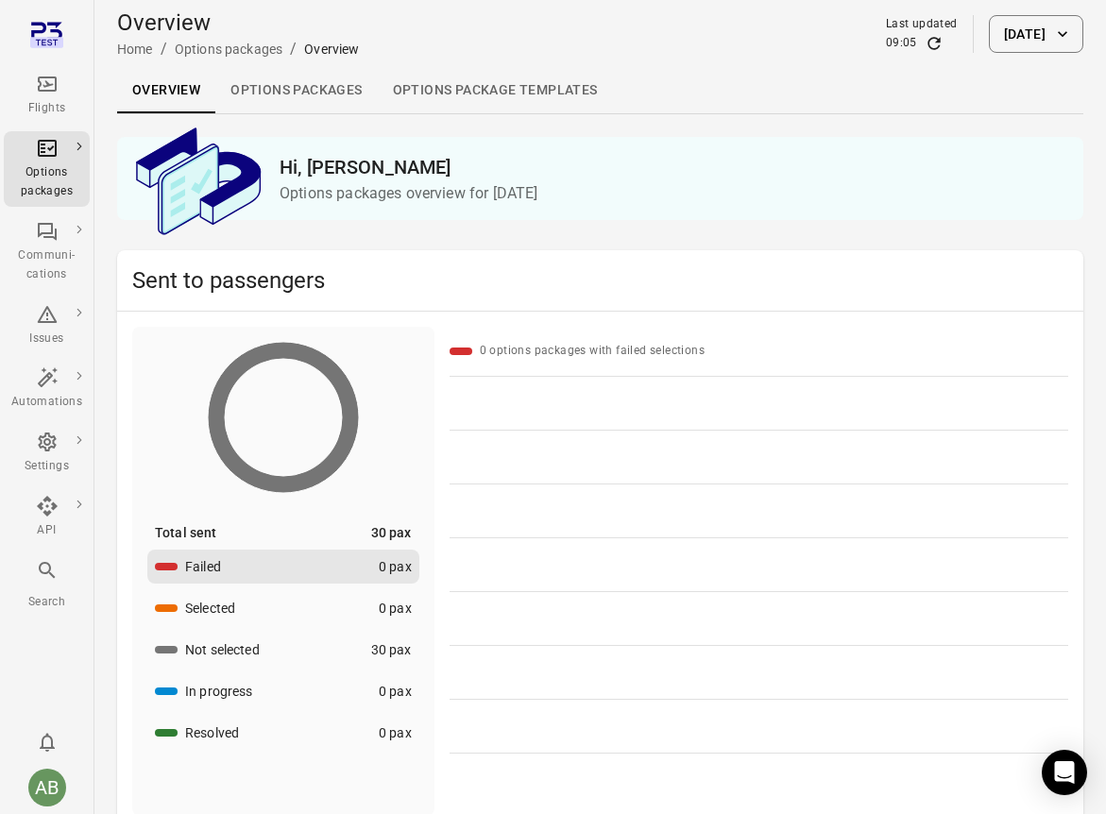
click at [485, 85] on link "Options package Templates" at bounding box center [495, 90] width 235 height 45
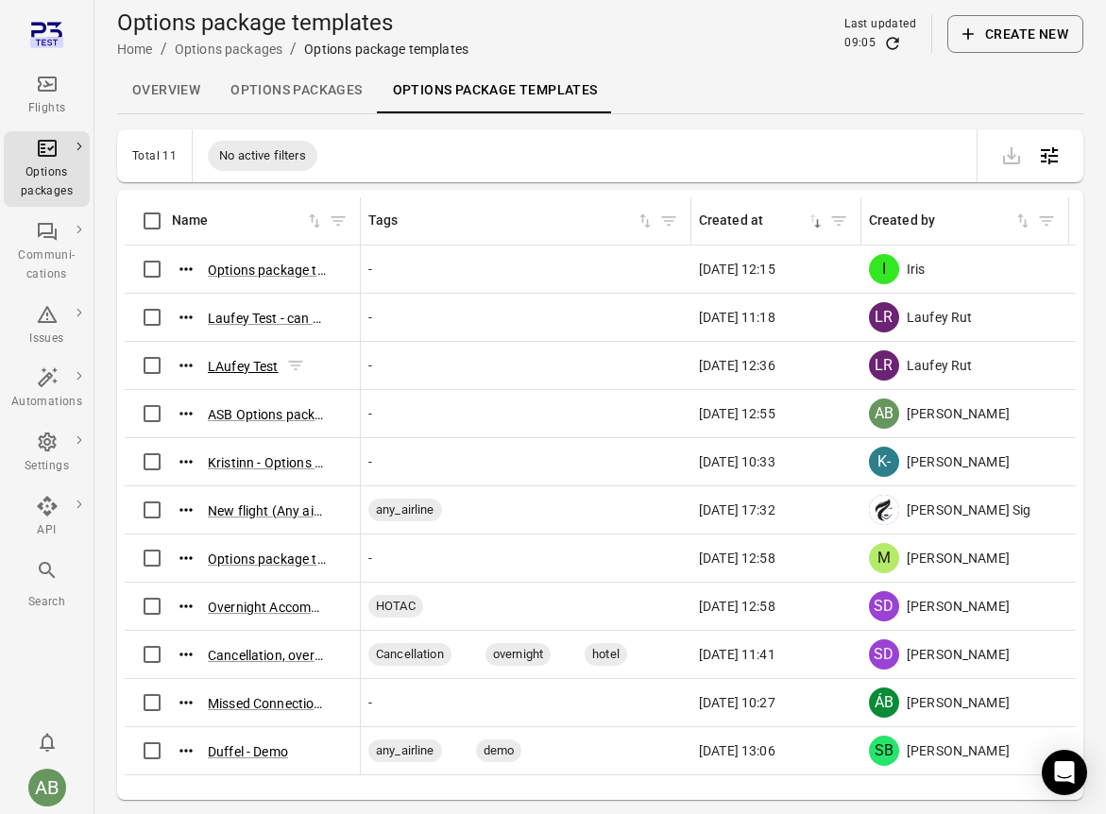
click at [230, 358] on button "LAufey Test" at bounding box center [243, 366] width 71 height 19
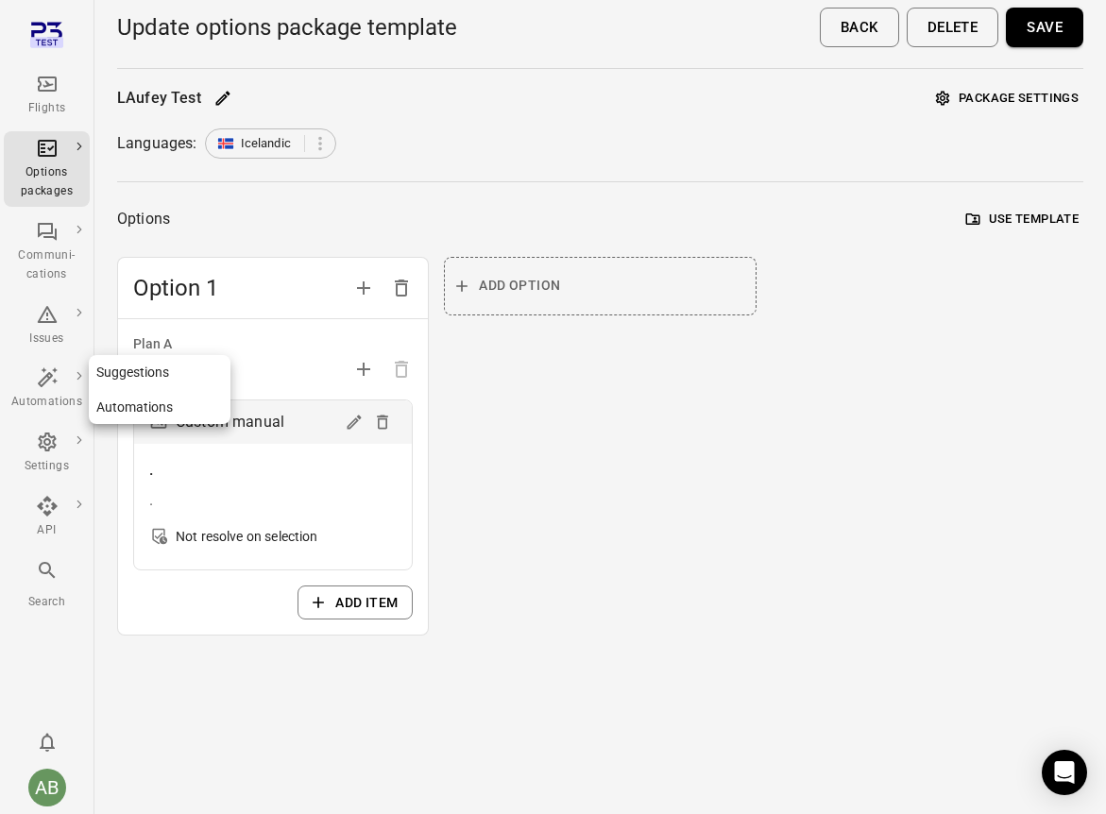
click at [45, 379] on icon "Main navigation" at bounding box center [47, 377] width 23 height 23
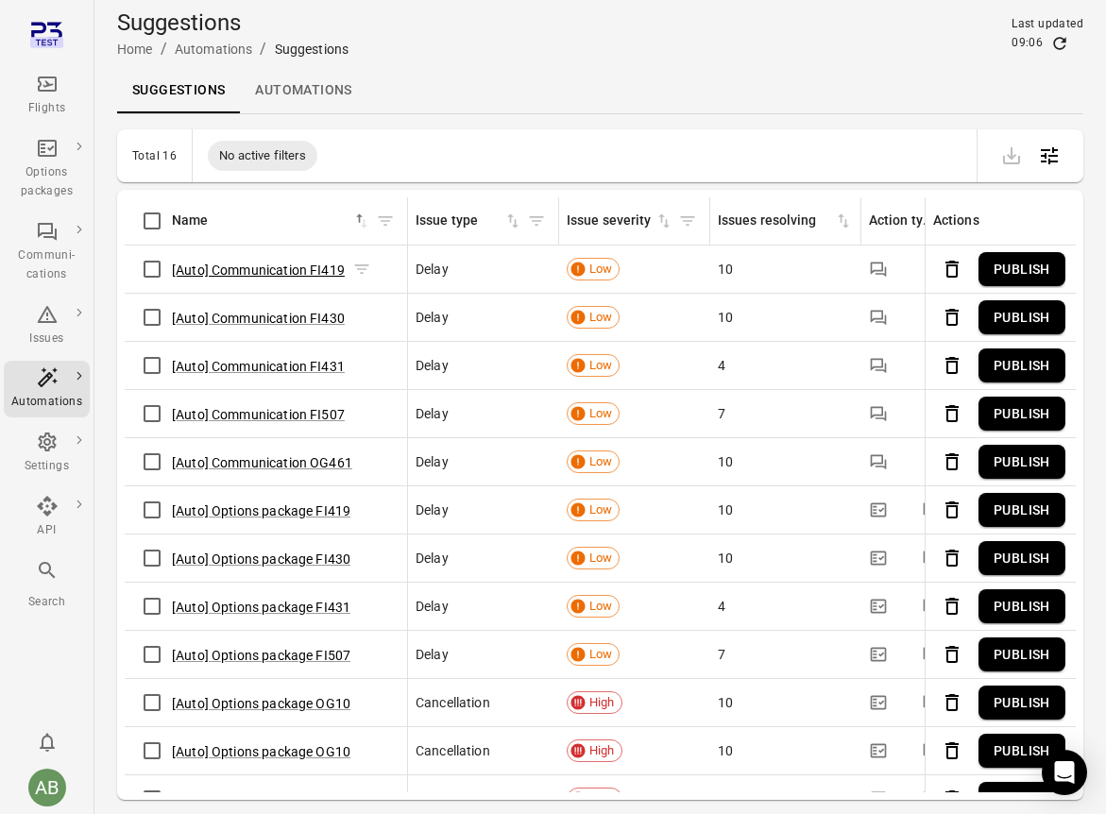
click at [286, 269] on button "[Auto] Communication FI419" at bounding box center [258, 270] width 173 height 19
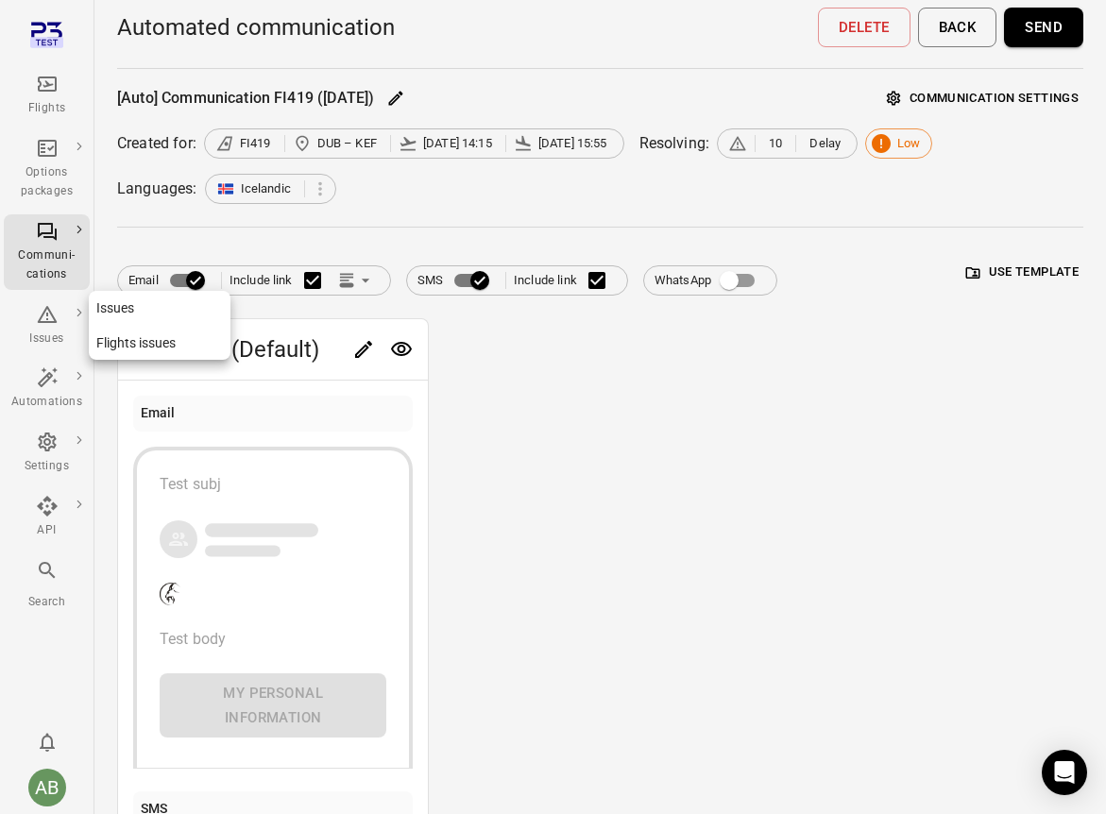
click at [39, 318] on icon "Main navigation" at bounding box center [47, 314] width 20 height 17
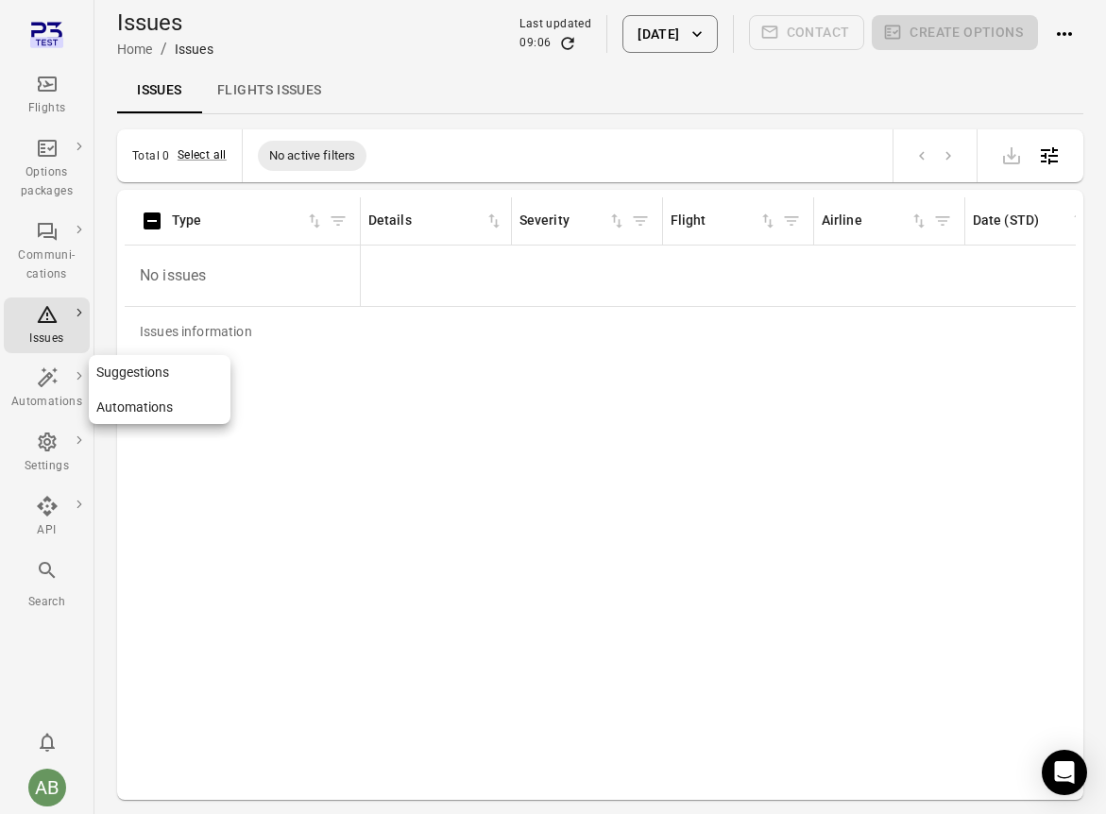
click at [44, 394] on div "Automations" at bounding box center [46, 402] width 71 height 19
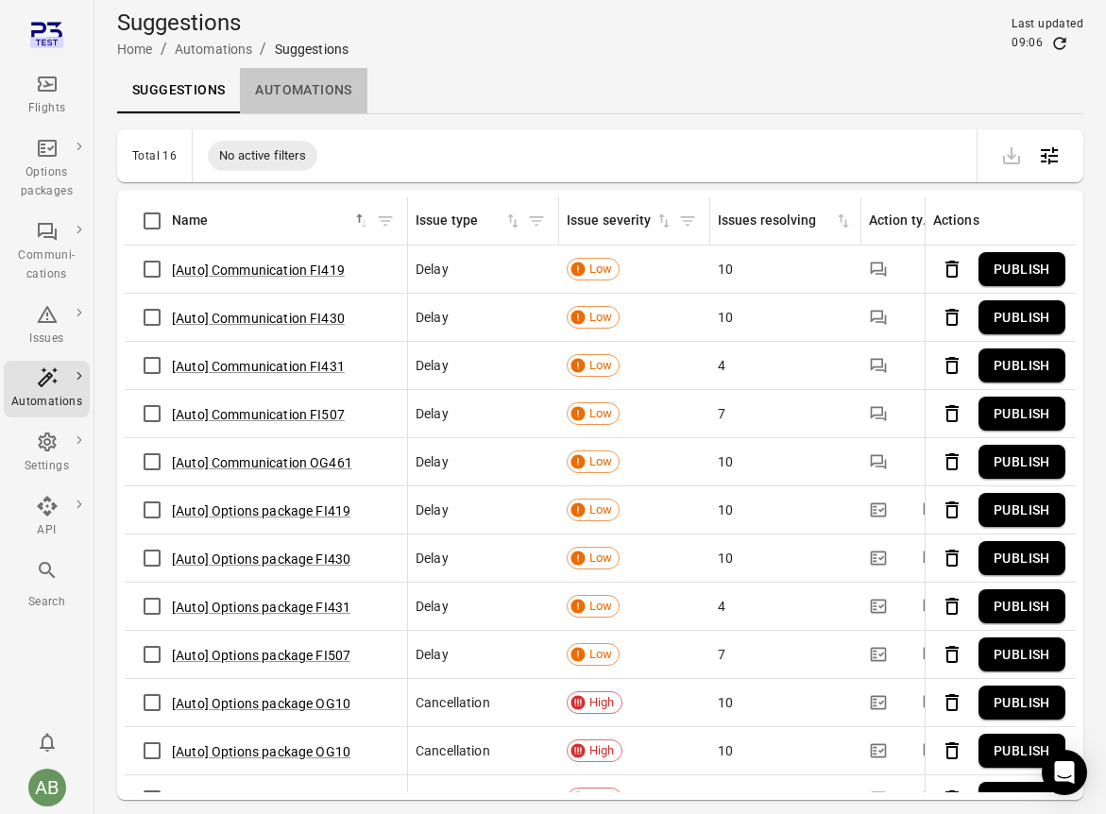
click at [321, 94] on link "Automations" at bounding box center [303, 90] width 127 height 45
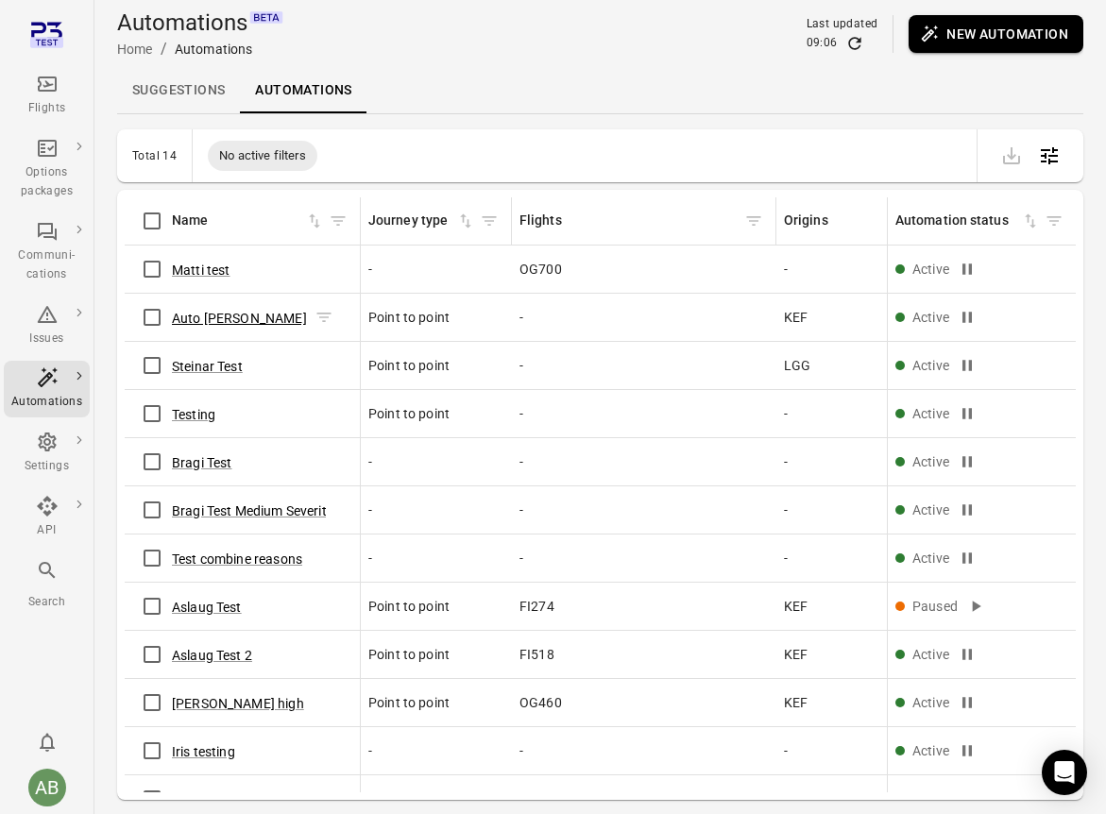
click at [213, 316] on button "Auto [PERSON_NAME]" at bounding box center [239, 318] width 135 height 19
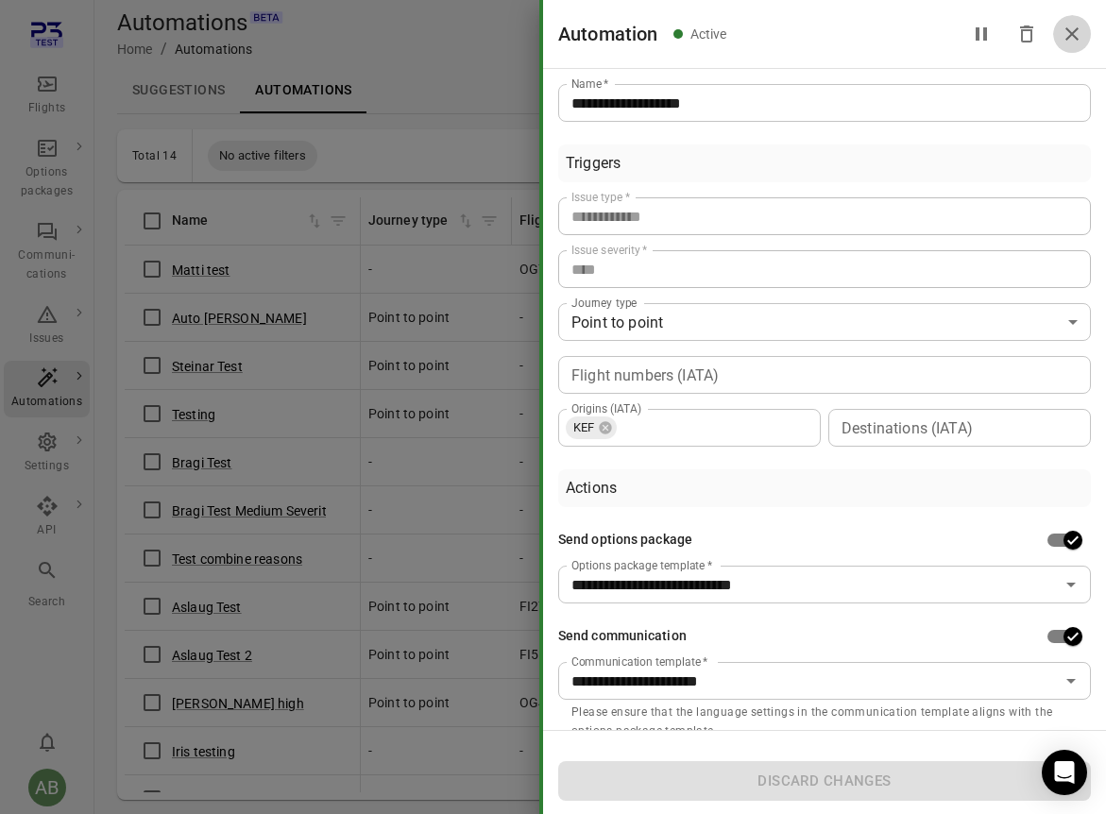
click at [923, 26] on icon "Close drawer" at bounding box center [1072, 34] width 23 height 23
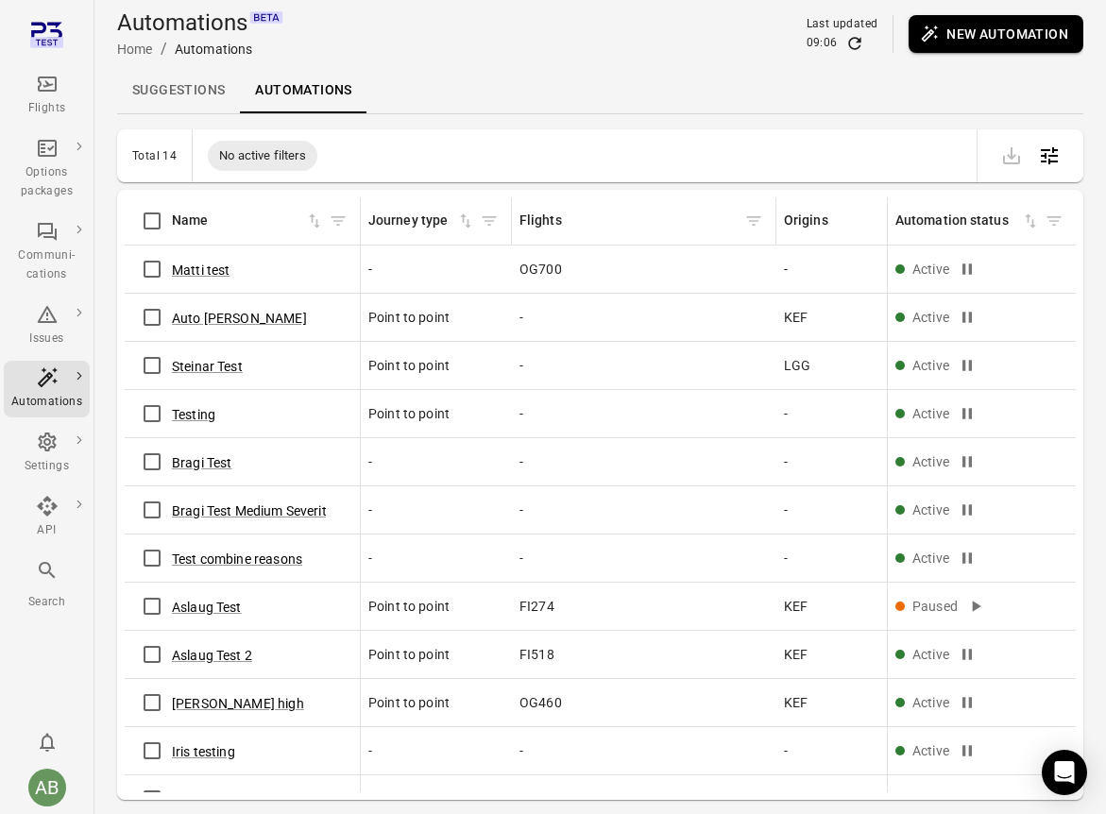
click at [186, 94] on link "Suggestions" at bounding box center [178, 90] width 123 height 45
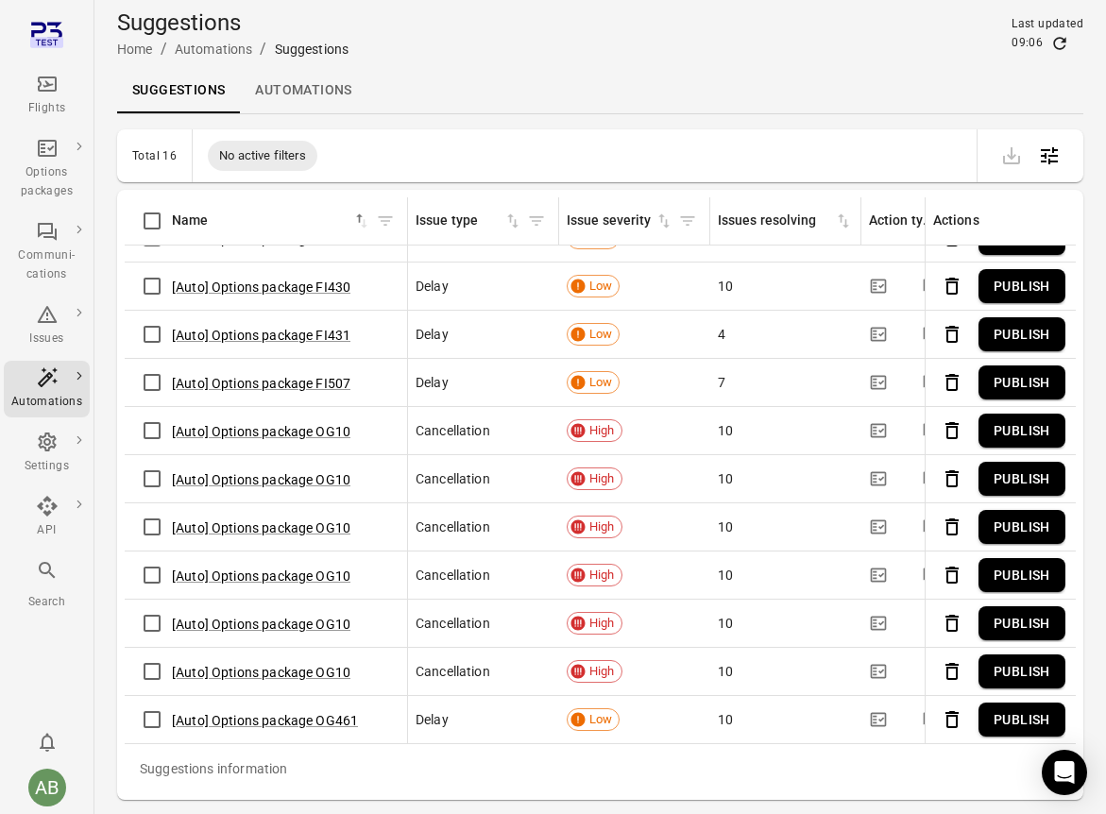
scroll to position [269, 0]
click at [248, 528] on button "[Auto] Options package OG10" at bounding box center [261, 528] width 179 height 19
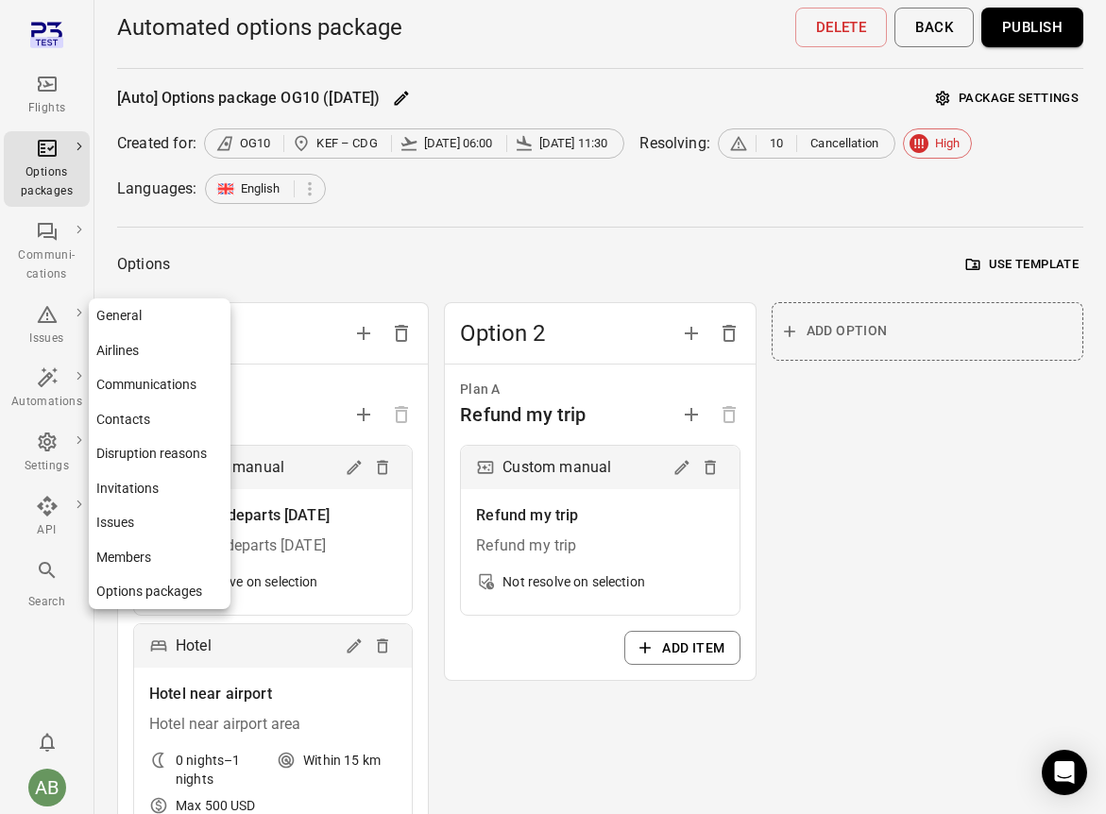
click at [50, 453] on icon "Main navigation" at bounding box center [47, 442] width 23 height 23
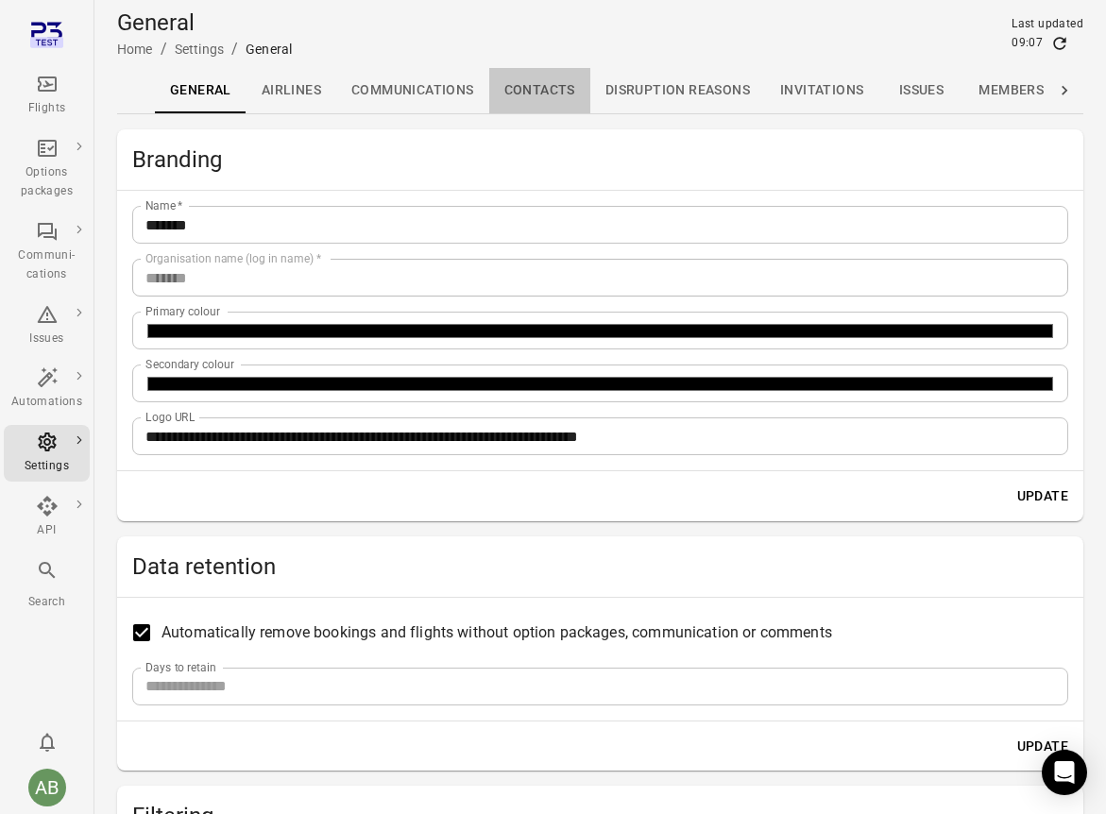
click at [532, 98] on link "Contacts" at bounding box center [539, 90] width 101 height 45
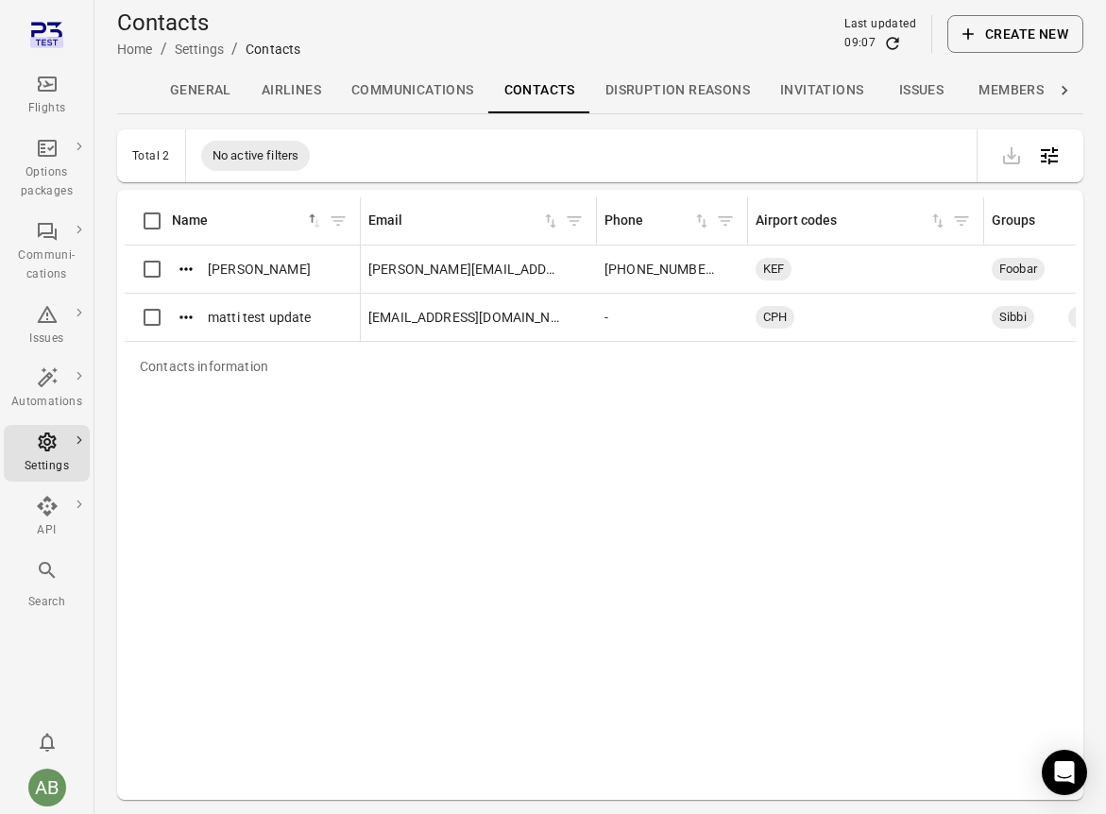
click at [923, 96] on link "Members" at bounding box center [1010, 90] width 95 height 45
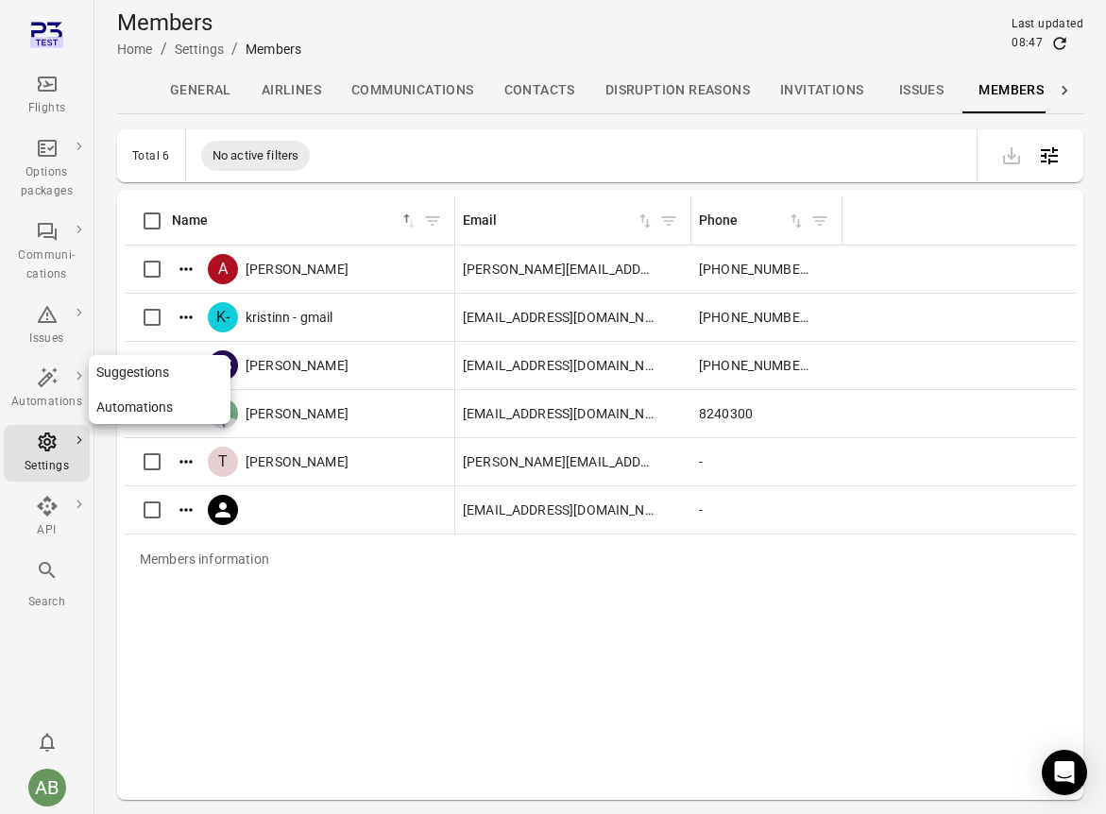
click at [43, 382] on icon "Main navigation" at bounding box center [47, 377] width 23 height 23
